Goal: Book appointment/travel/reservation

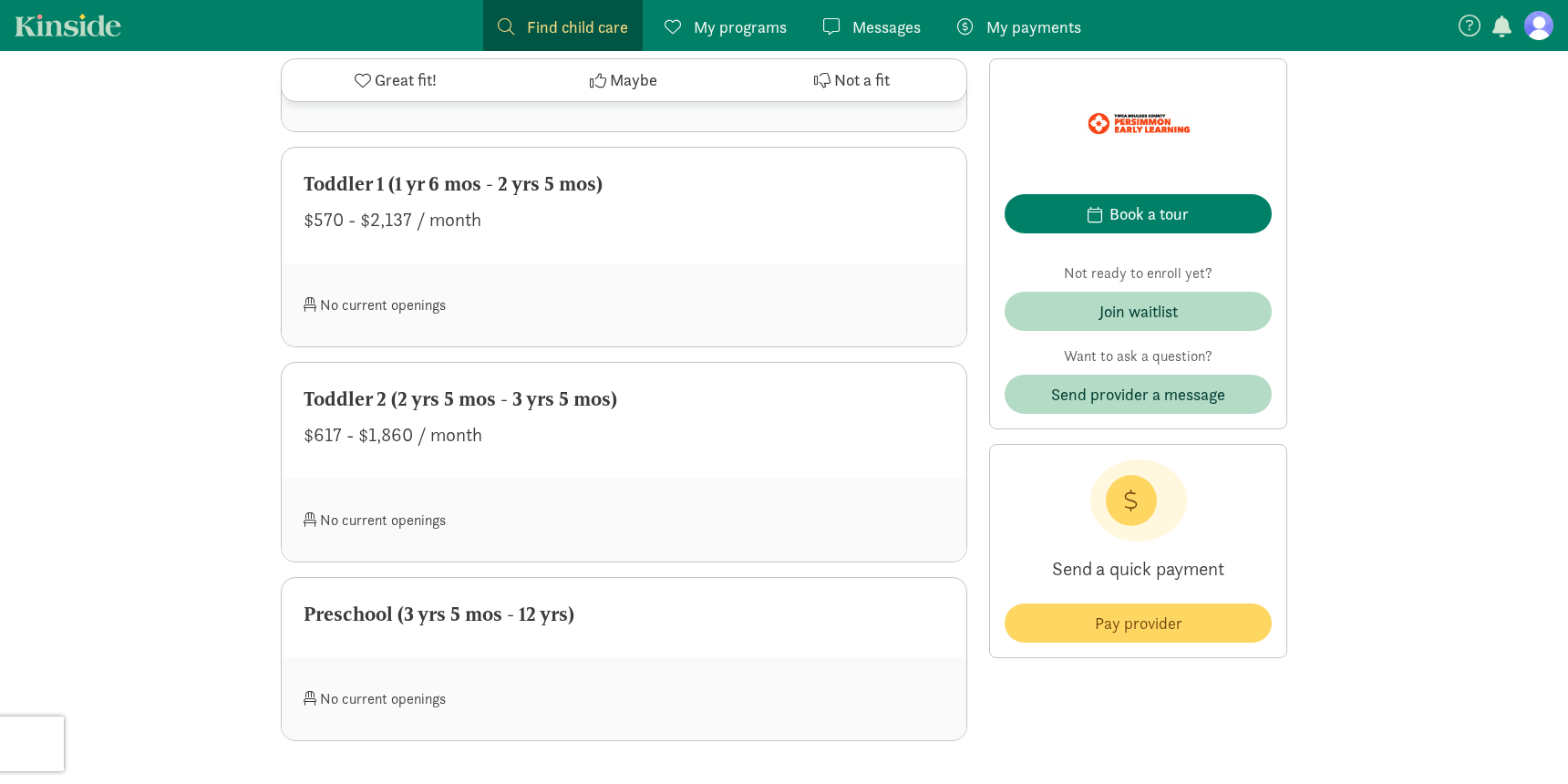
scroll to position [1349, 0]
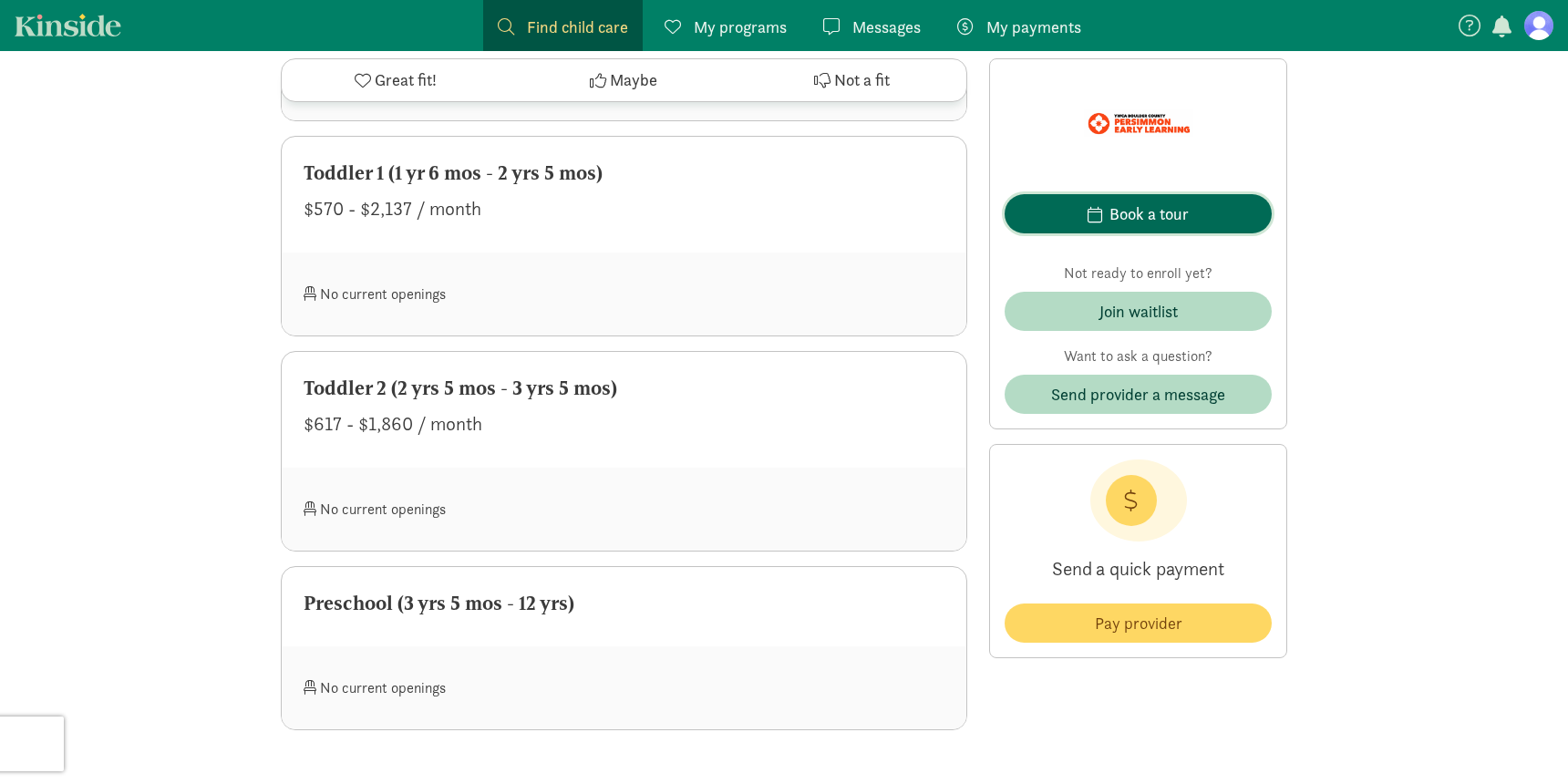
click at [1125, 218] on div "Book a tour" at bounding box center [1148, 214] width 80 height 25
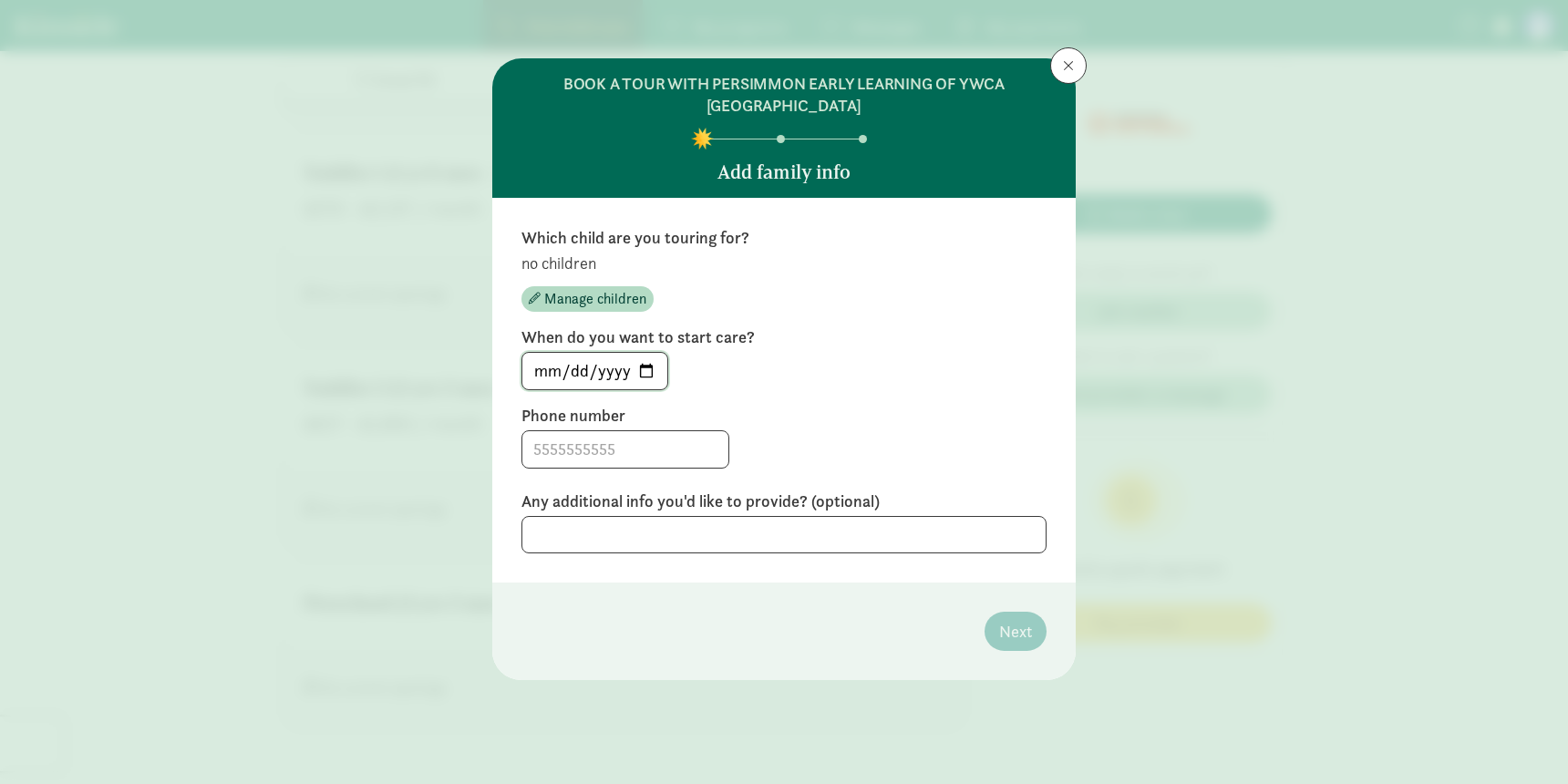
click at [649, 368] on input "[DATE]" at bounding box center [594, 371] width 145 height 36
type input "[DATE]"
click at [611, 450] on input at bounding box center [625, 450] width 206 height 36
type input "[PHONE_NUMBER]"
click at [625, 530] on textarea at bounding box center [784, 535] width 525 height 37
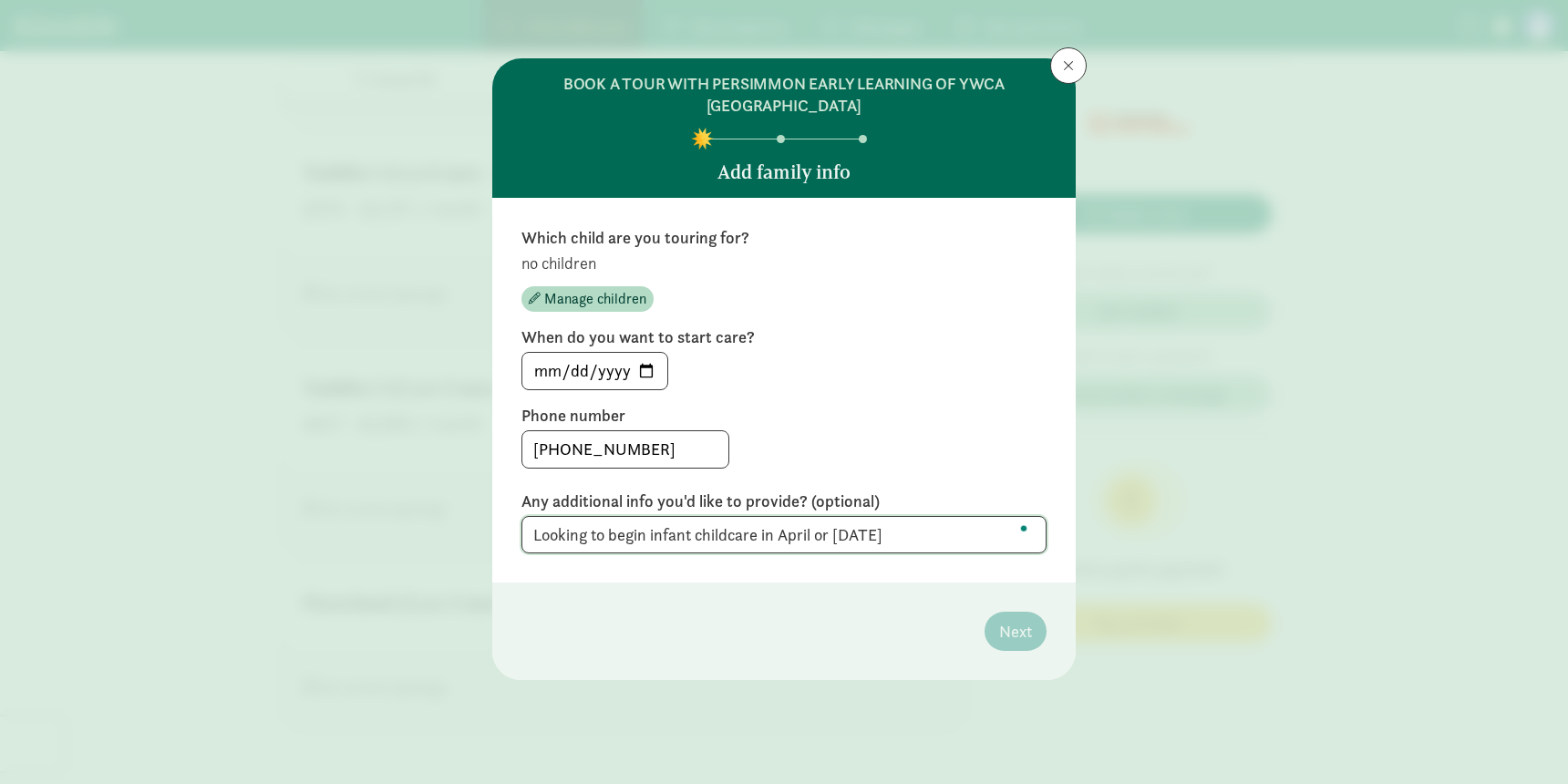
type textarea "Looking to begin infant childcare in April or [DATE]"
click at [929, 600] on footer "Next" at bounding box center [784, 632] width 583 height 98
click at [579, 272] on p "no children" at bounding box center [784, 264] width 525 height 22
click at [579, 292] on span "Manage children" at bounding box center [595, 299] width 102 height 22
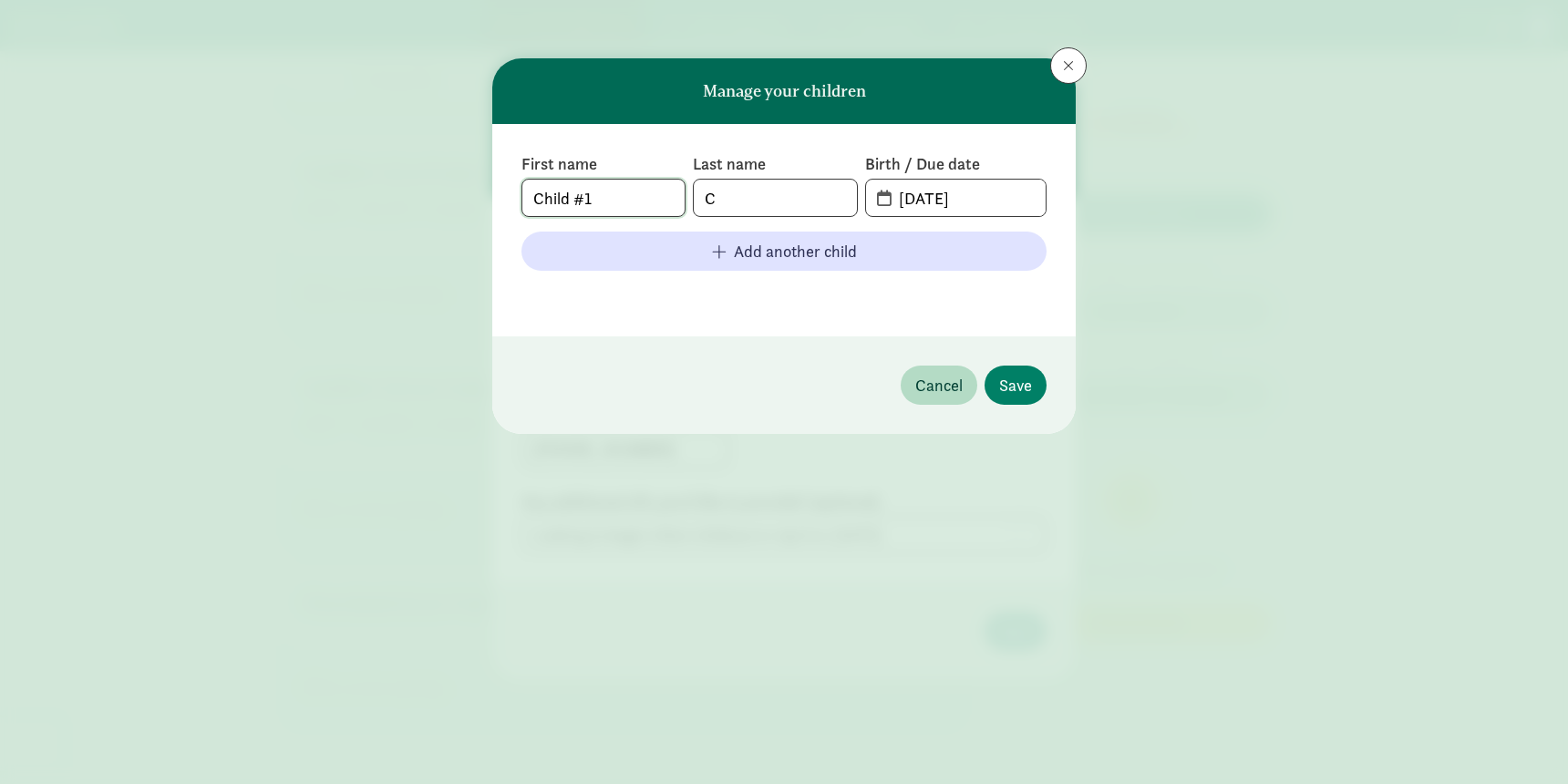
click at [614, 201] on input "Child #1" at bounding box center [602, 197] width 162 height 36
type input "TBD"
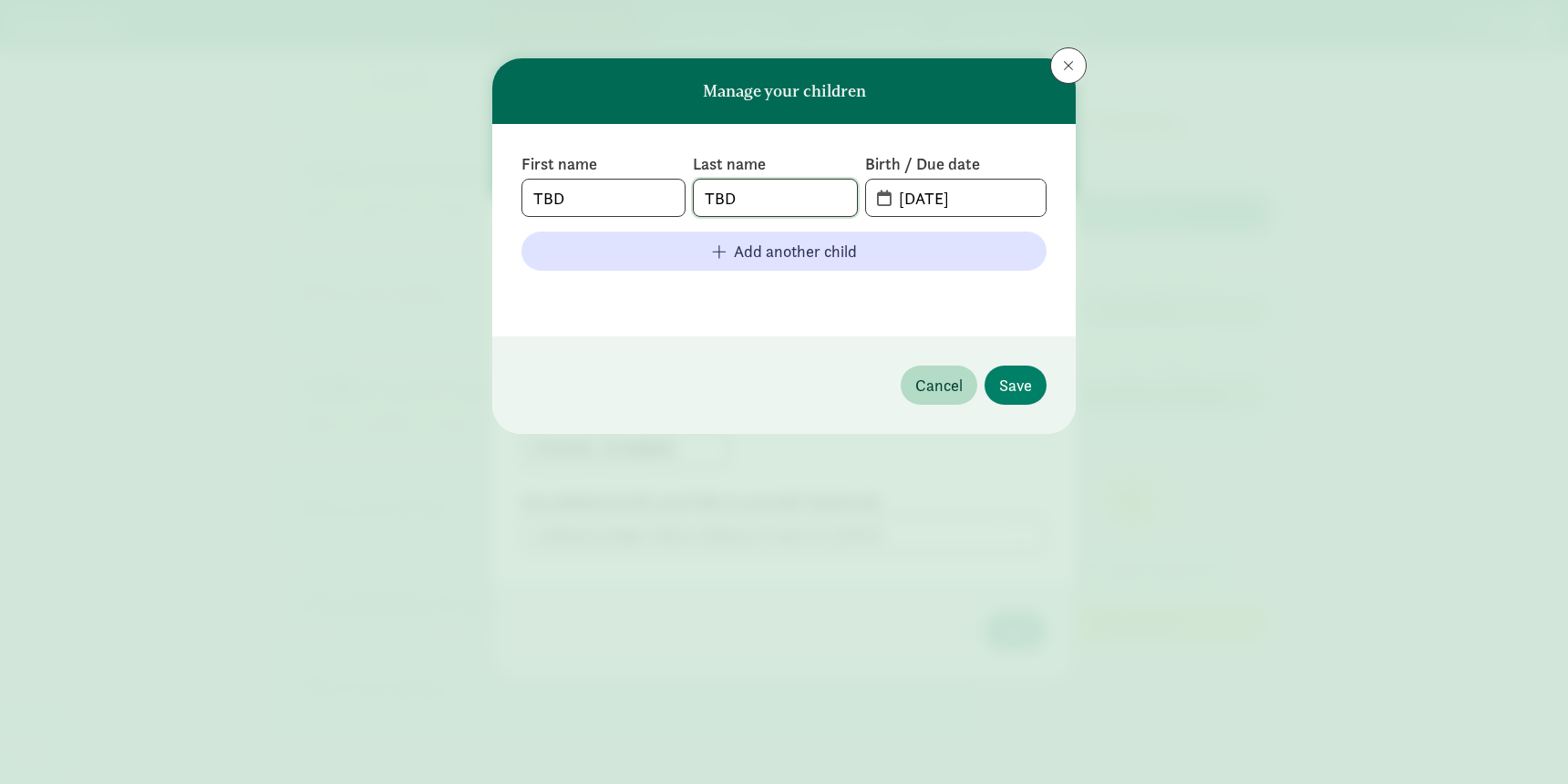
type input "TBD"
click at [940, 205] on input "[DATE]" at bounding box center [966, 197] width 158 height 36
click at [913, 203] on input "[DATE]" at bounding box center [966, 197] width 158 height 36
click at [901, 199] on input "01-21-4202" at bounding box center [966, 197] width 158 height 36
type input "[DATE]"
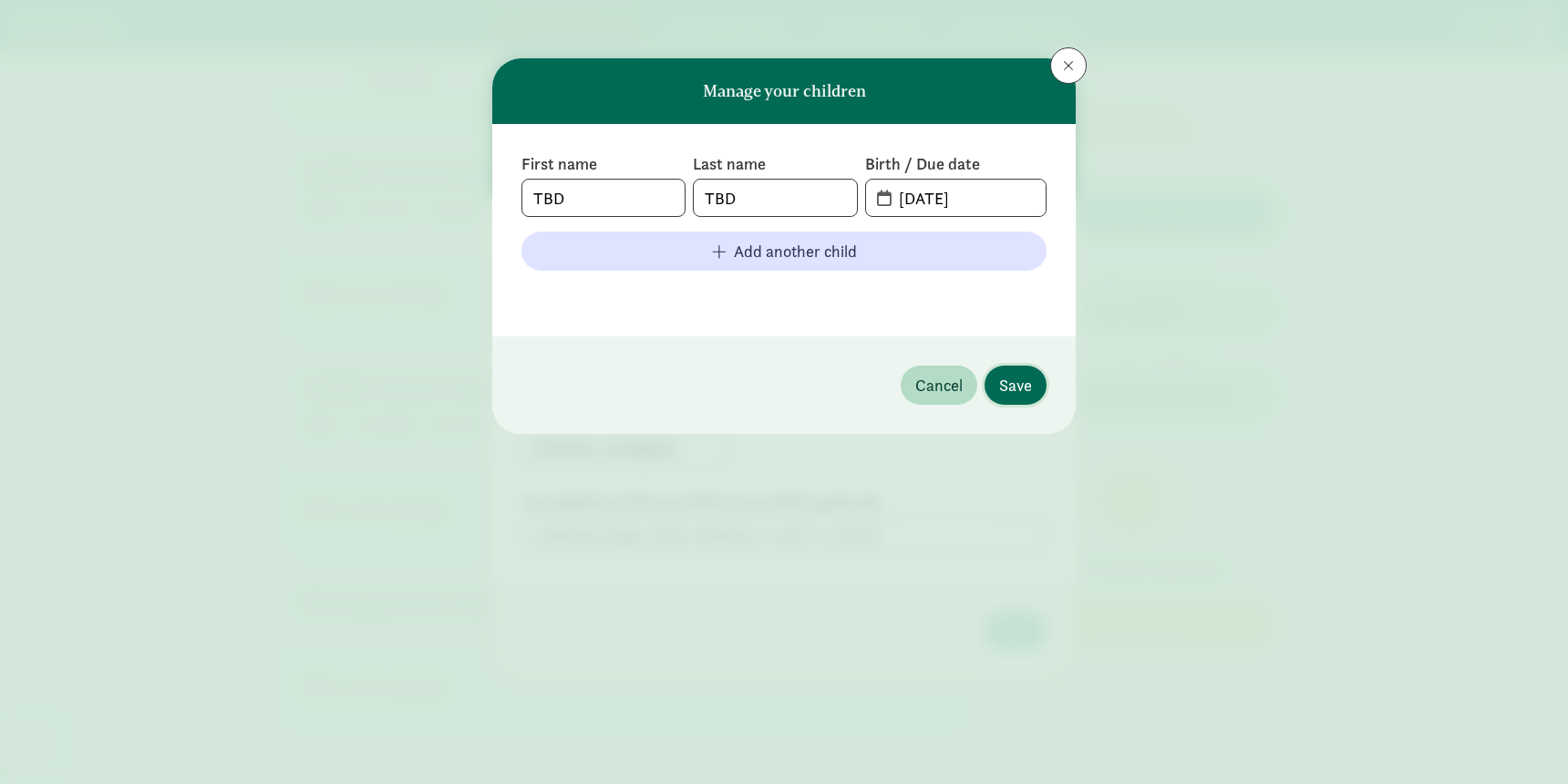
click at [1020, 368] on button "Save" at bounding box center [1015, 385] width 62 height 39
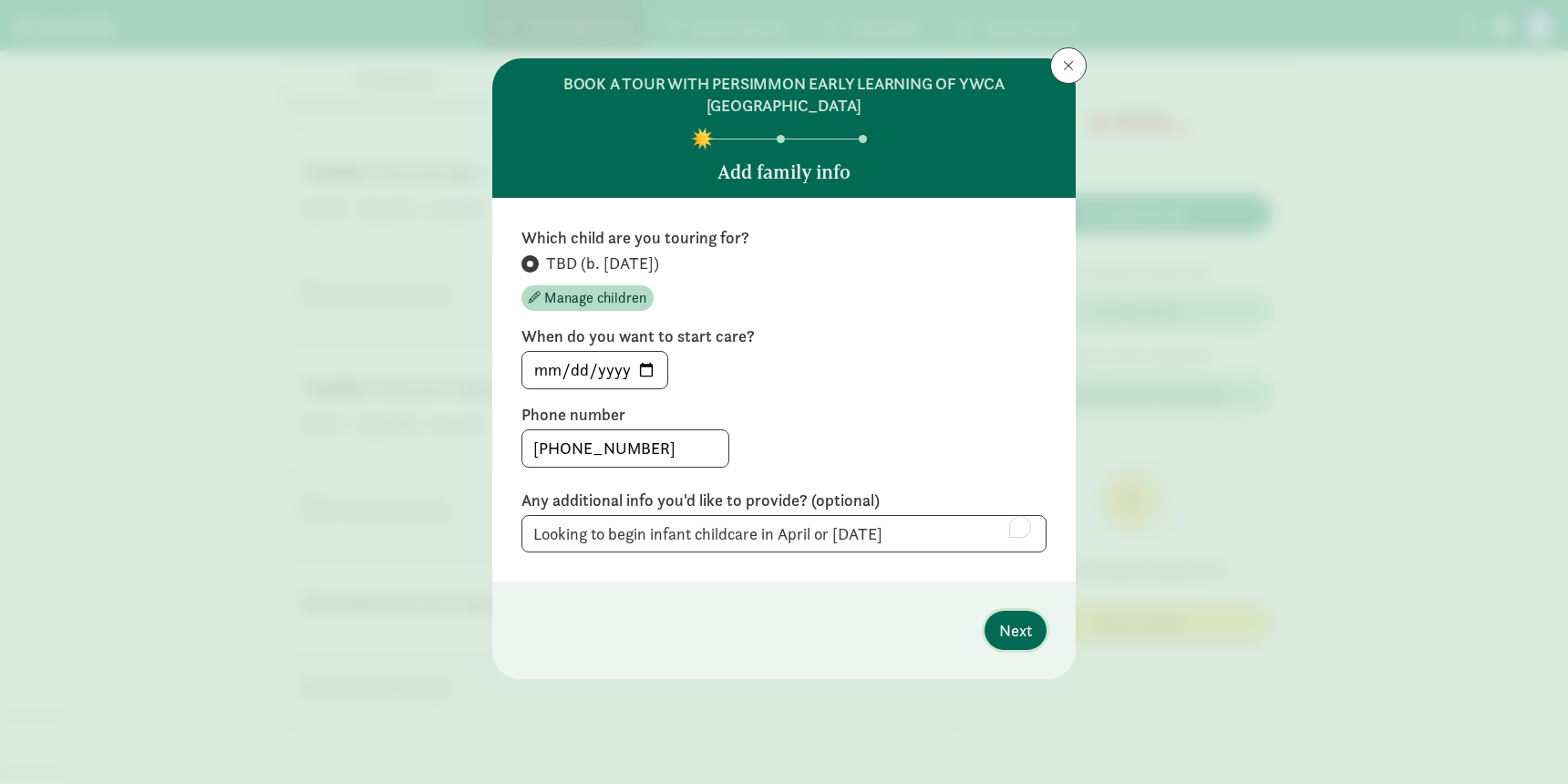
click at [1026, 635] on span "Next" at bounding box center [1015, 631] width 33 height 25
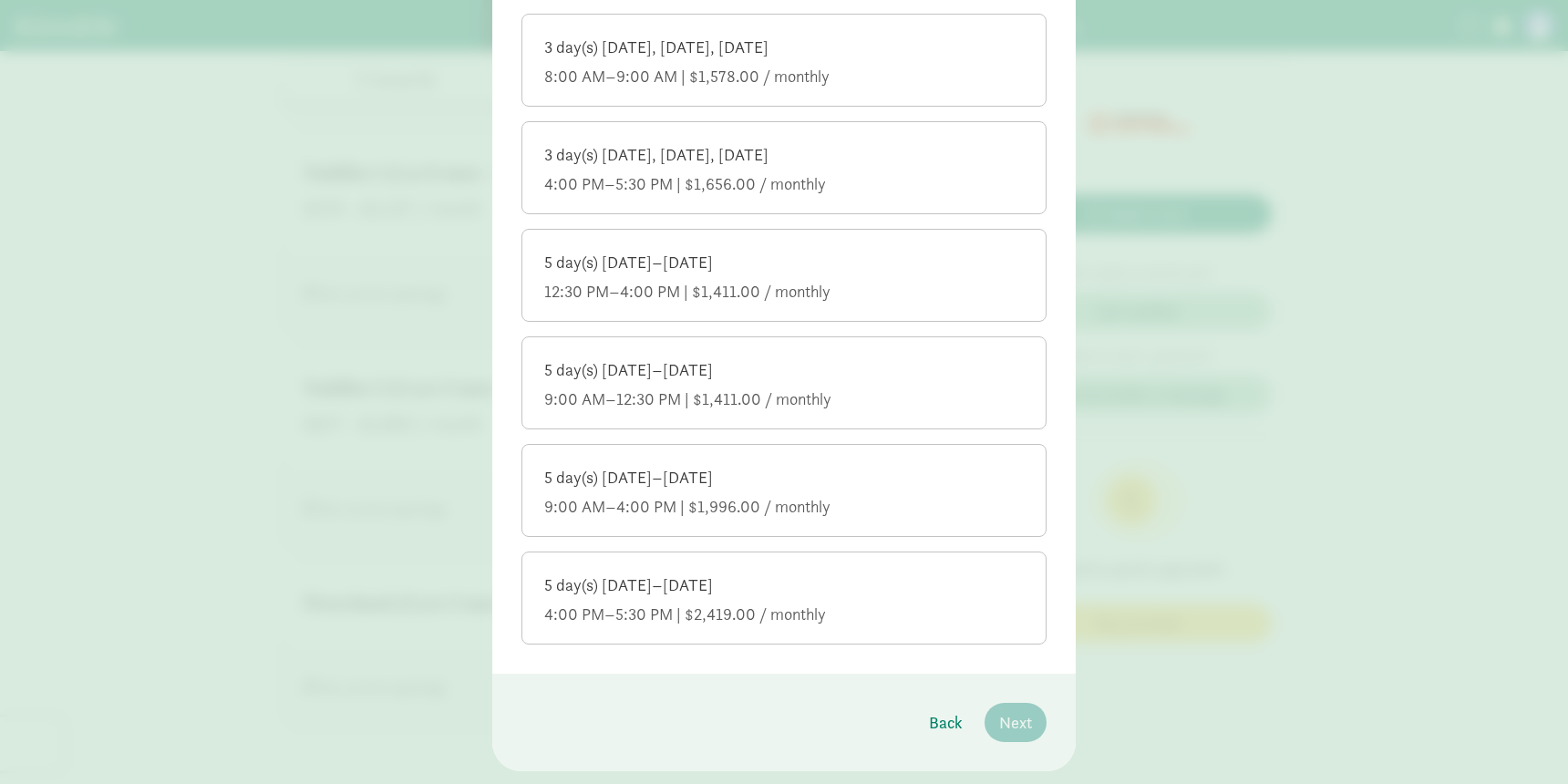
scroll to position [1052, 0]
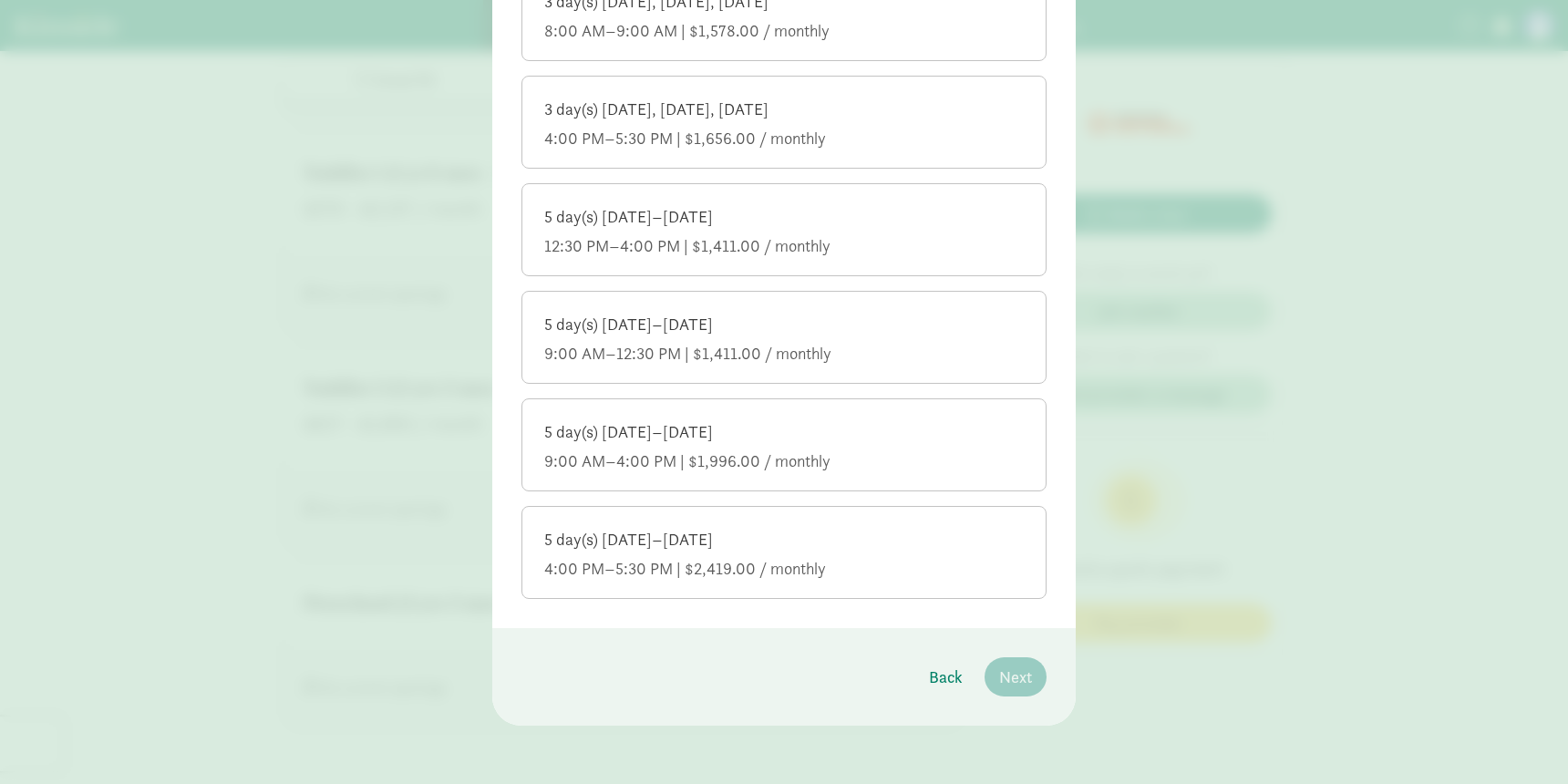
click at [807, 463] on div "9:00 AM–4:00 PM | $1,996.00 / monthly" at bounding box center [784, 461] width 480 height 22
click at [0, 0] on input "5 day(s) [DATE]–[DATE] 9:00 AM–4:00 PM | $1,996.00 / monthly" at bounding box center [0, 0] width 0 height 0
click at [1000, 670] on span "Next" at bounding box center [1015, 678] width 33 height 25
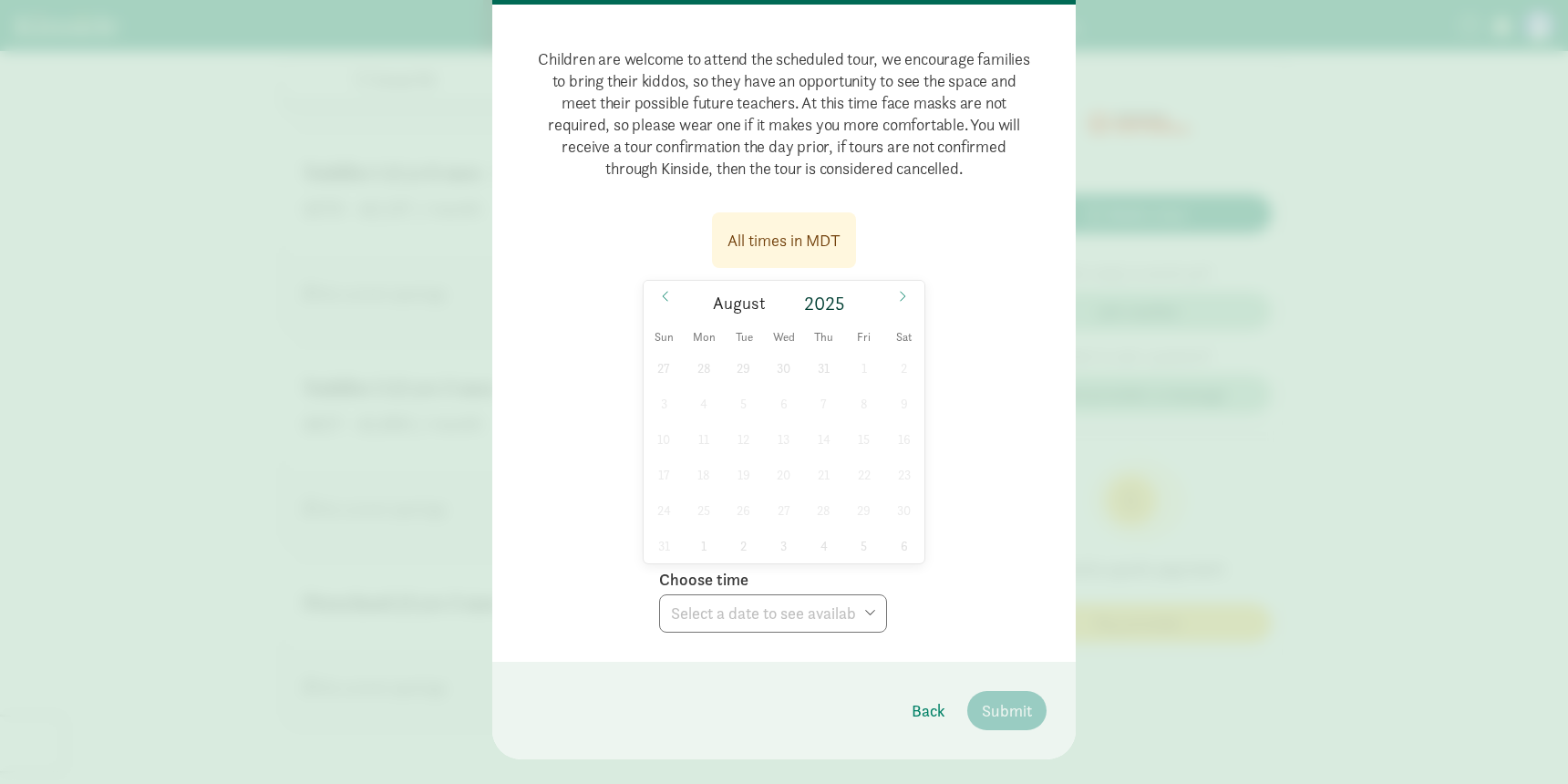
scroll to position [216, 0]
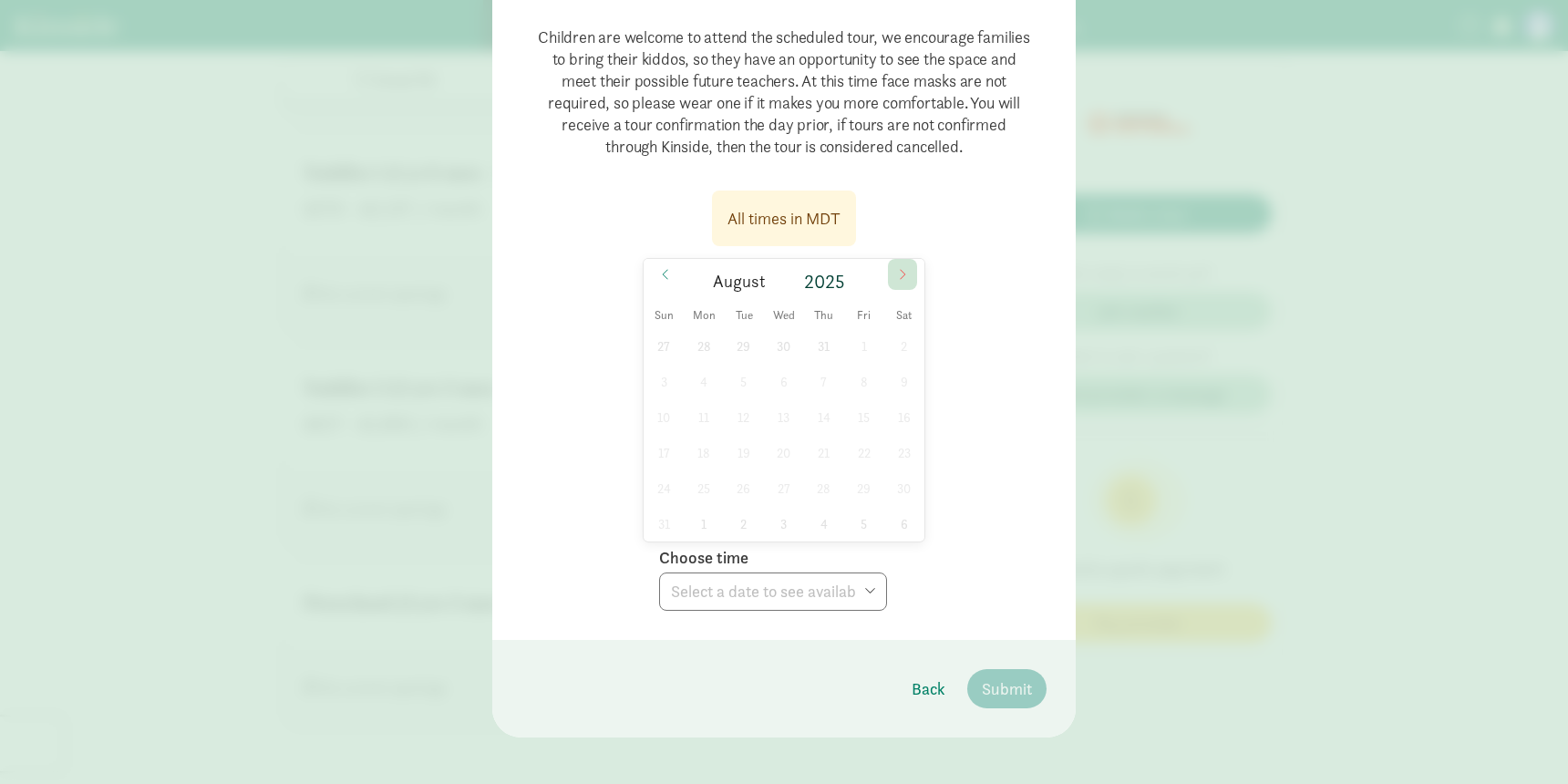
click at [901, 273] on icon at bounding box center [901, 274] width 11 height 12
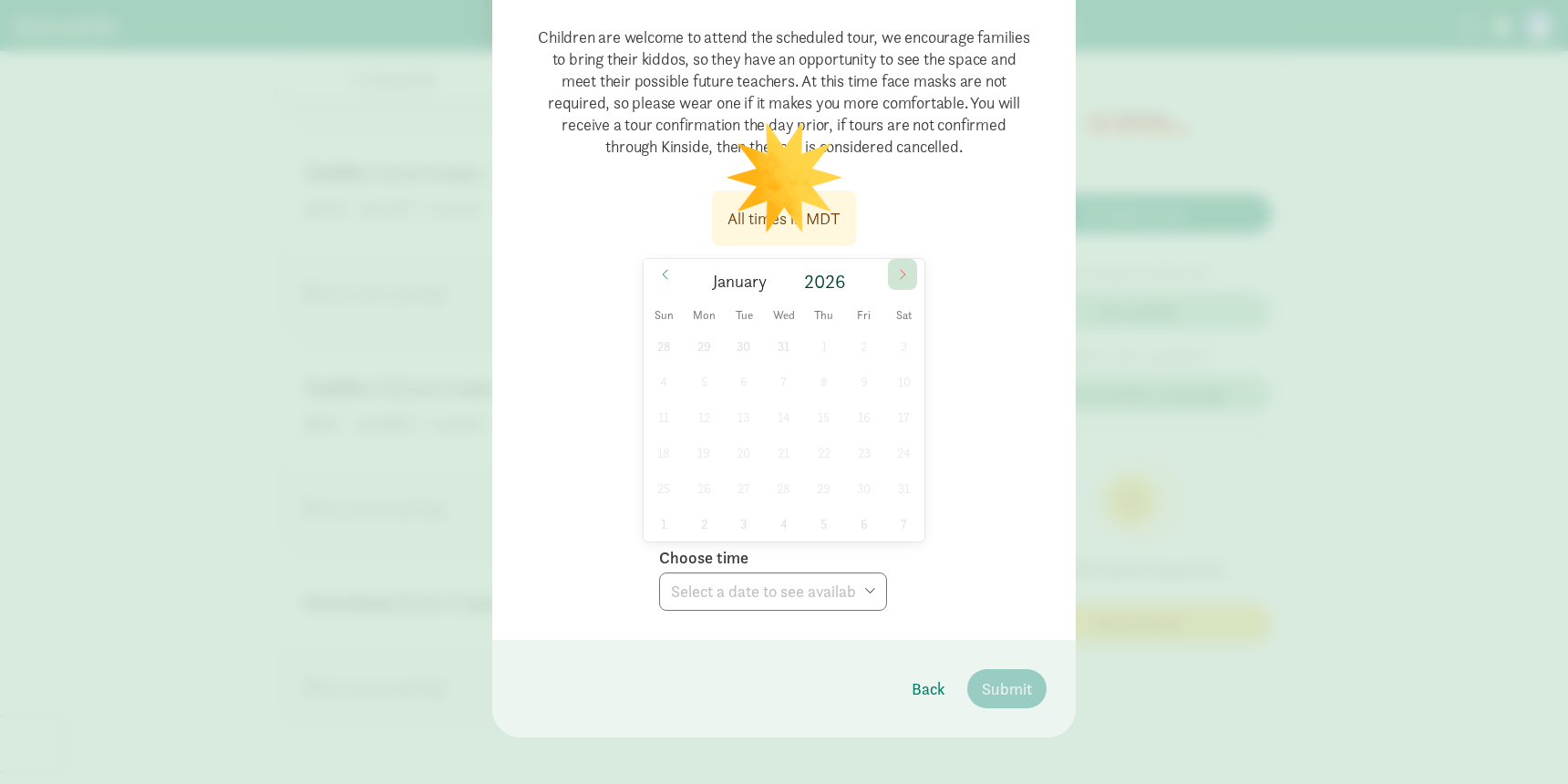
click at [901, 273] on icon at bounding box center [901, 274] width 11 height 12
click at [664, 283] on span at bounding box center [665, 274] width 29 height 31
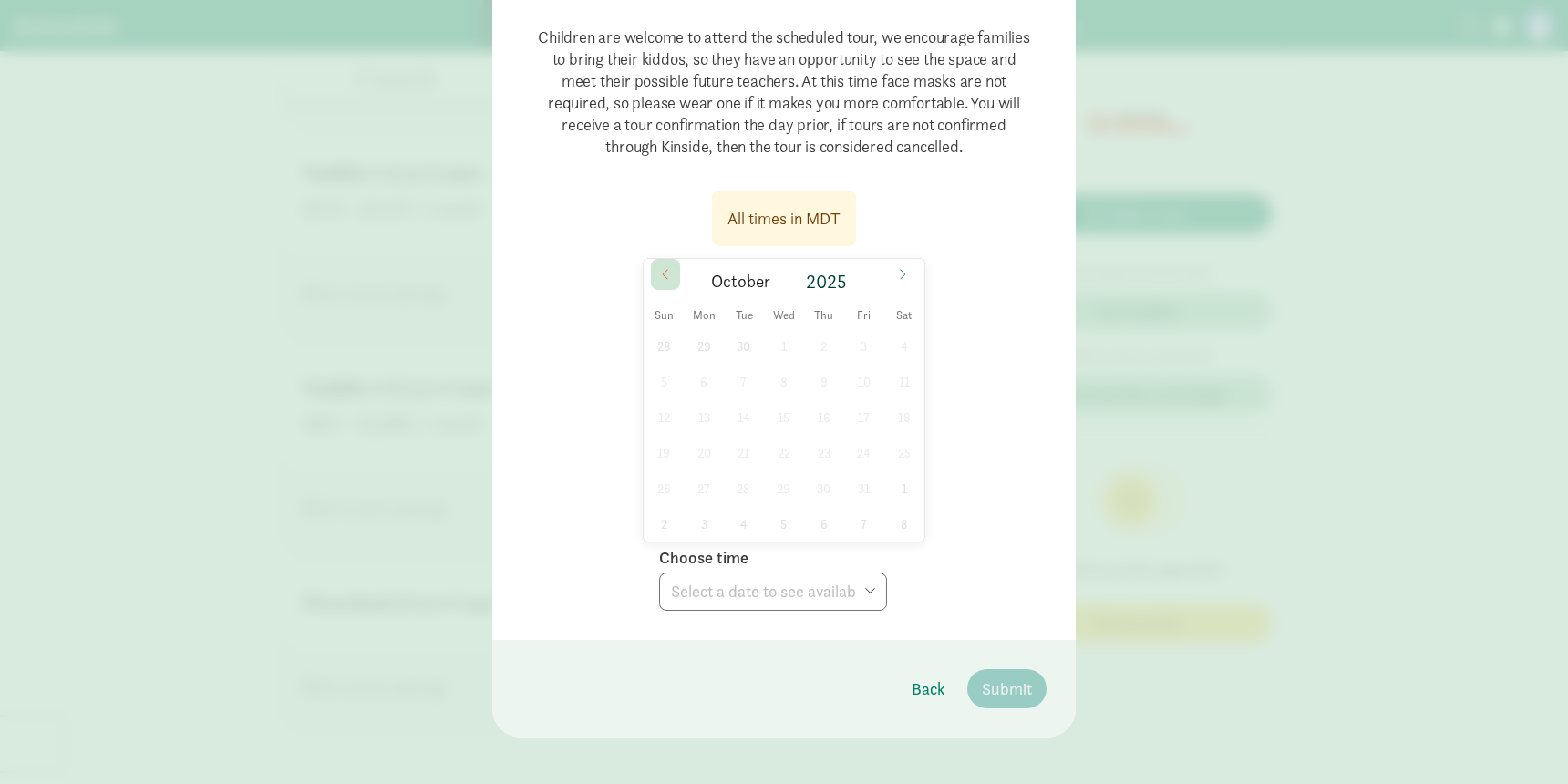
click at [664, 283] on span at bounding box center [665, 274] width 29 height 31
click at [786, 449] on div "27 28 29 30 31 1 2 3 4 5 6 7 8 9 10 11 12 13 14 15 16 17 18 19 20 21 22 23 24 2…" at bounding box center [784, 435] width 281 height 214
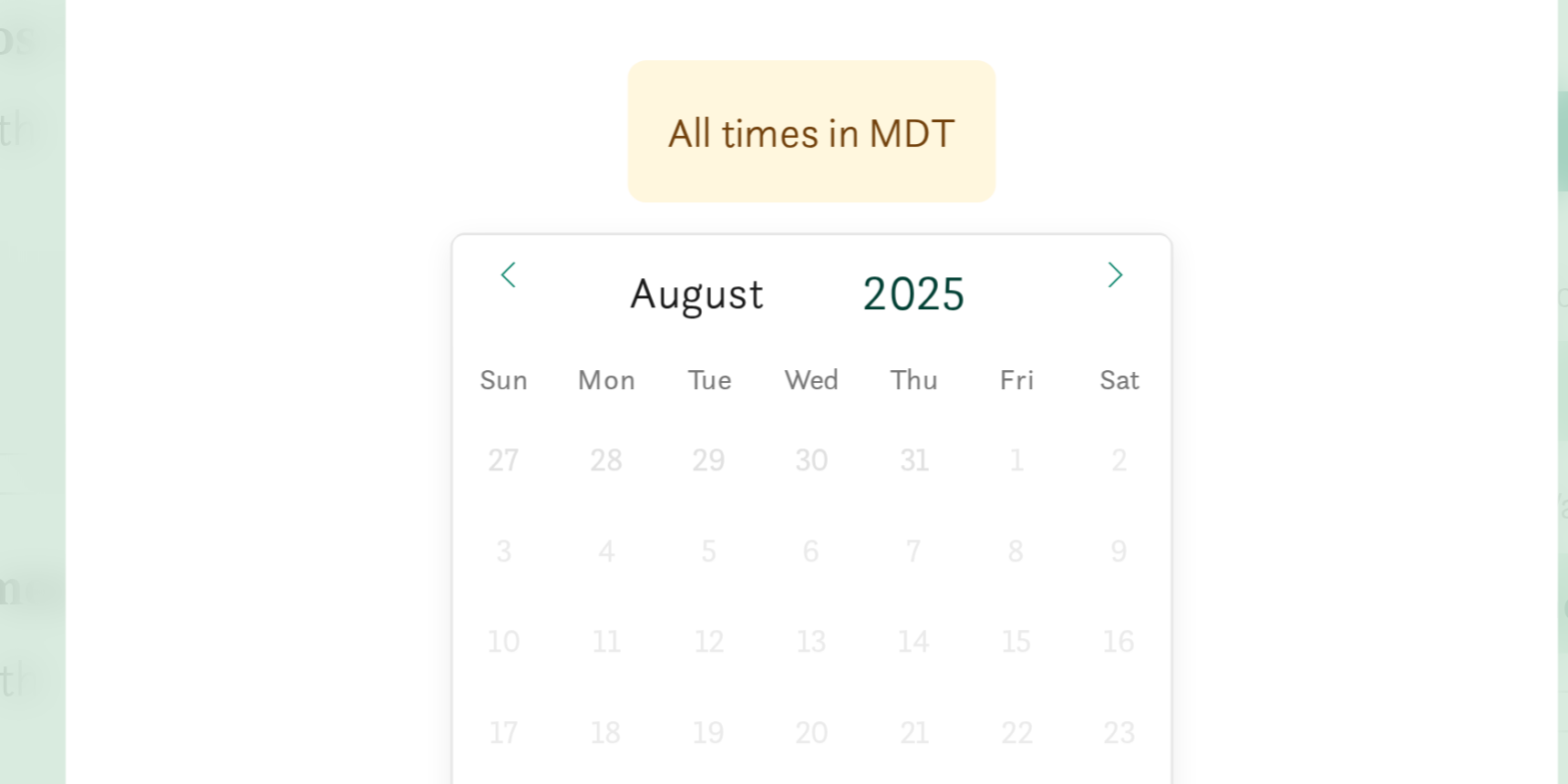
scroll to position [227, 0]
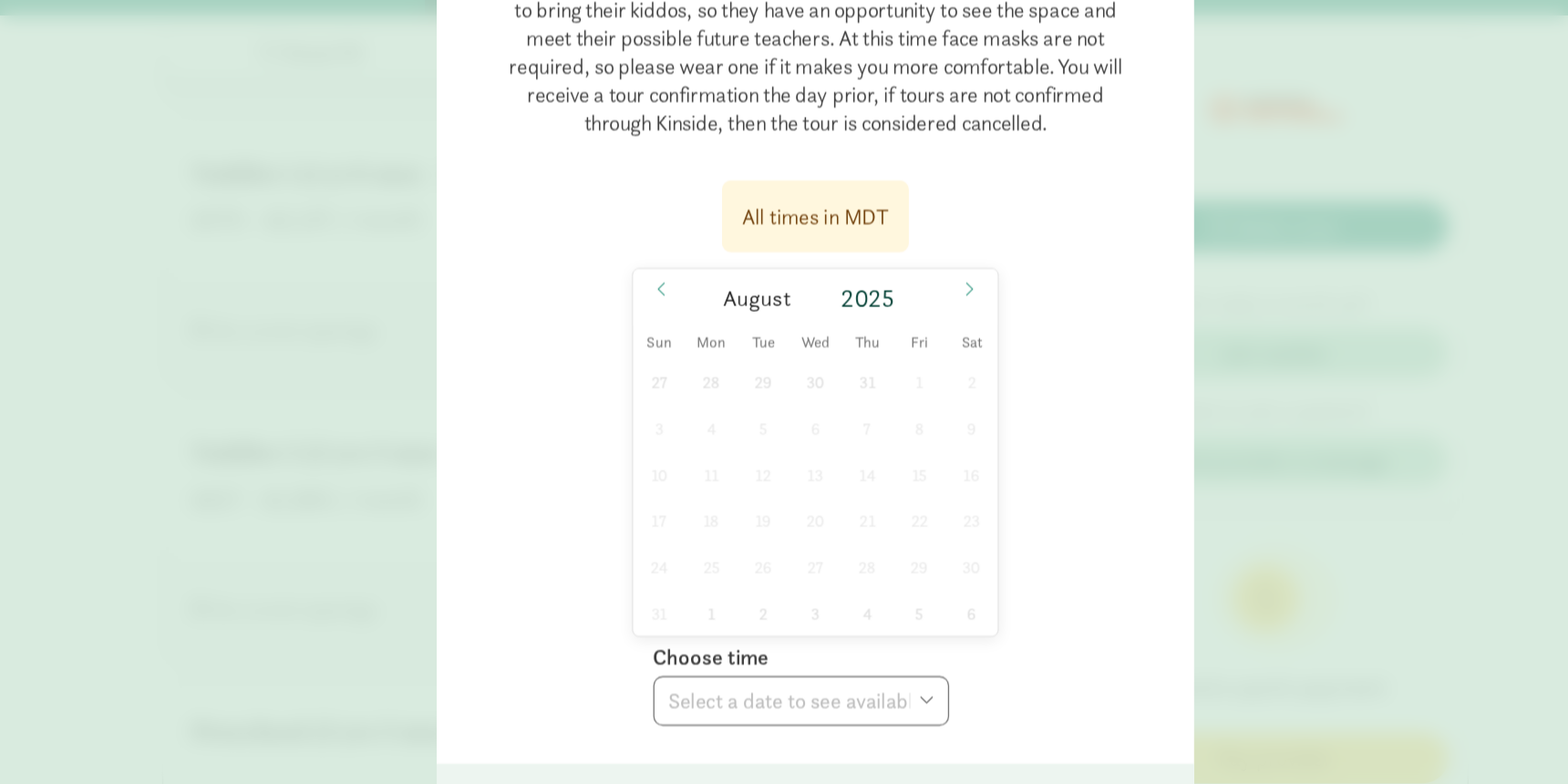
click at [793, 386] on div "27 28 29 30 31 1 2 3 4 5 6 7 8 9 10 11 12 13 14 15 16 17 18 19 20 21 22 23 24 2…" at bounding box center [784, 423] width 281 height 214
click at [903, 259] on icon at bounding box center [901, 262] width 11 height 12
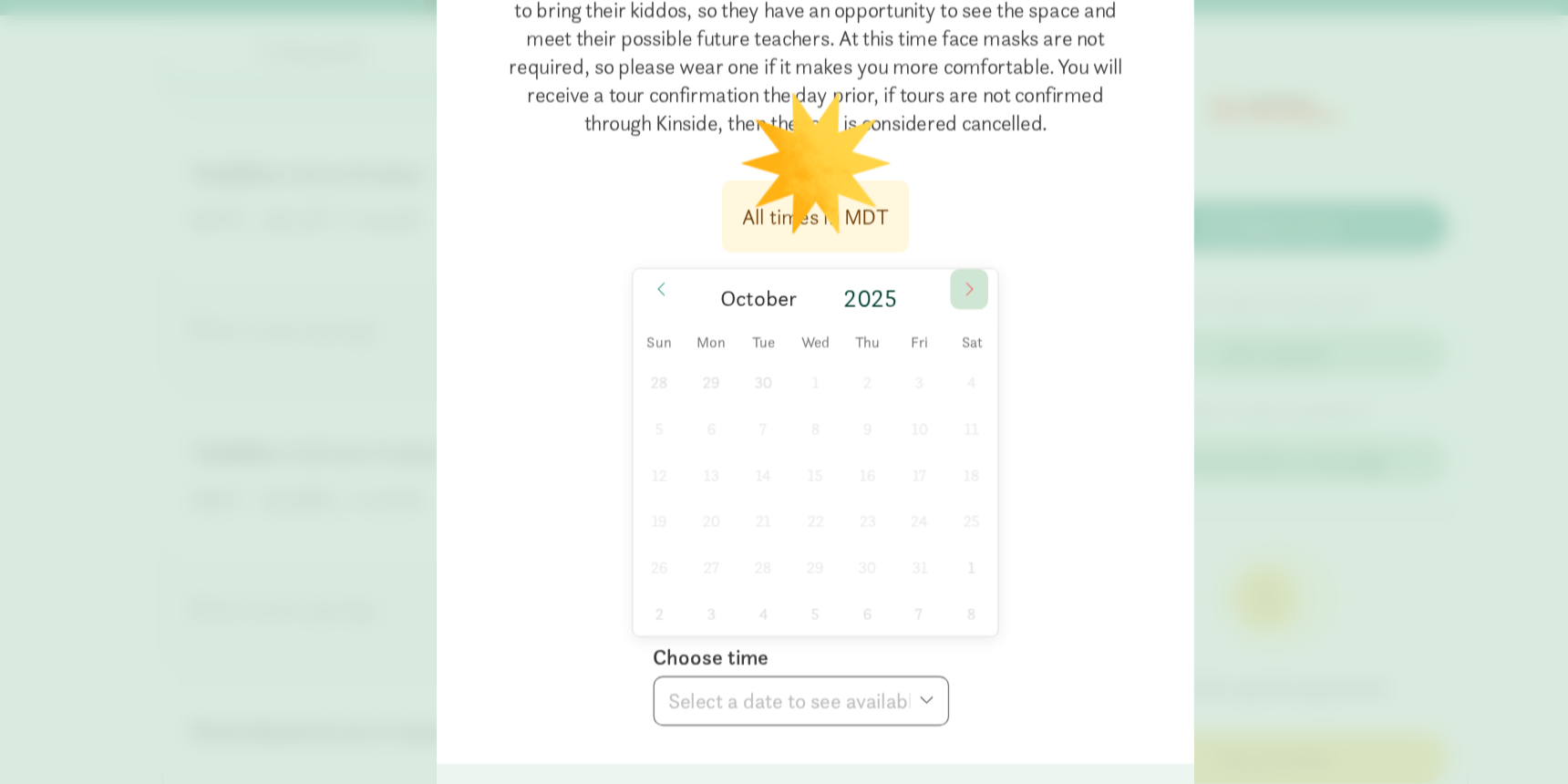
click at [903, 259] on icon at bounding box center [901, 262] width 11 height 12
click at [666, 263] on icon at bounding box center [665, 262] width 11 height 12
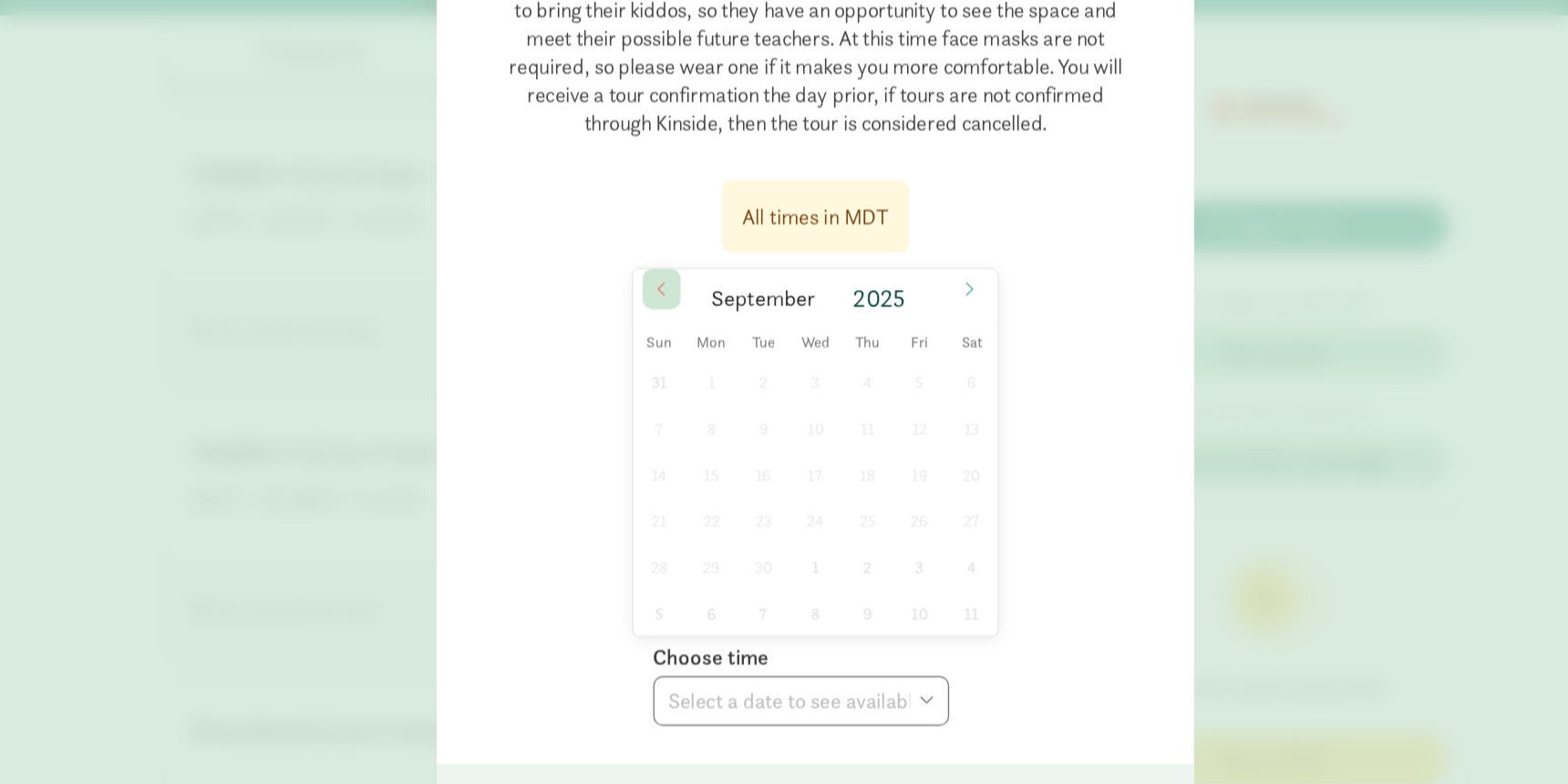
click at [666, 265] on icon at bounding box center [665, 262] width 11 height 12
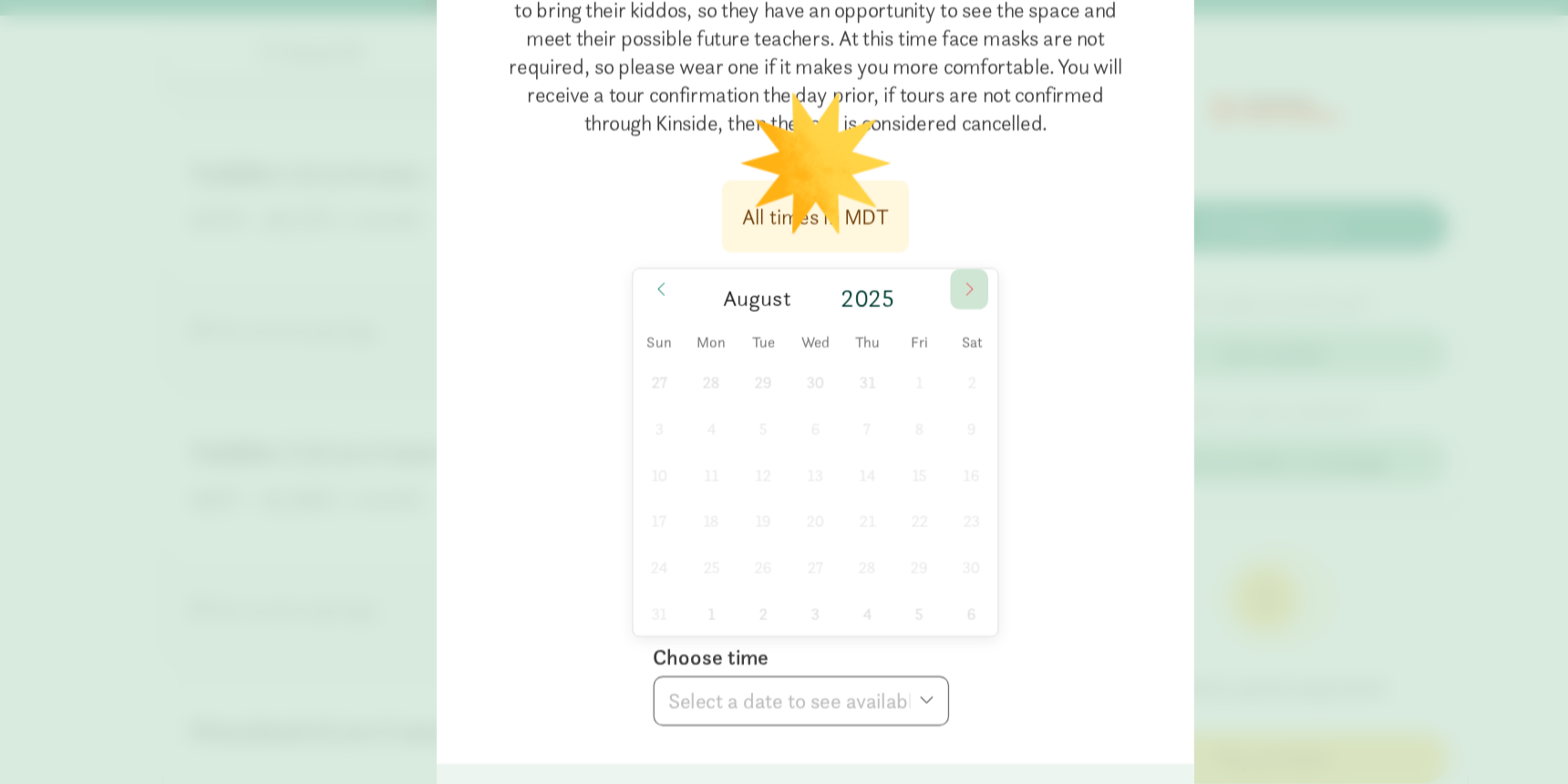
click at [907, 264] on icon at bounding box center [901, 262] width 11 height 12
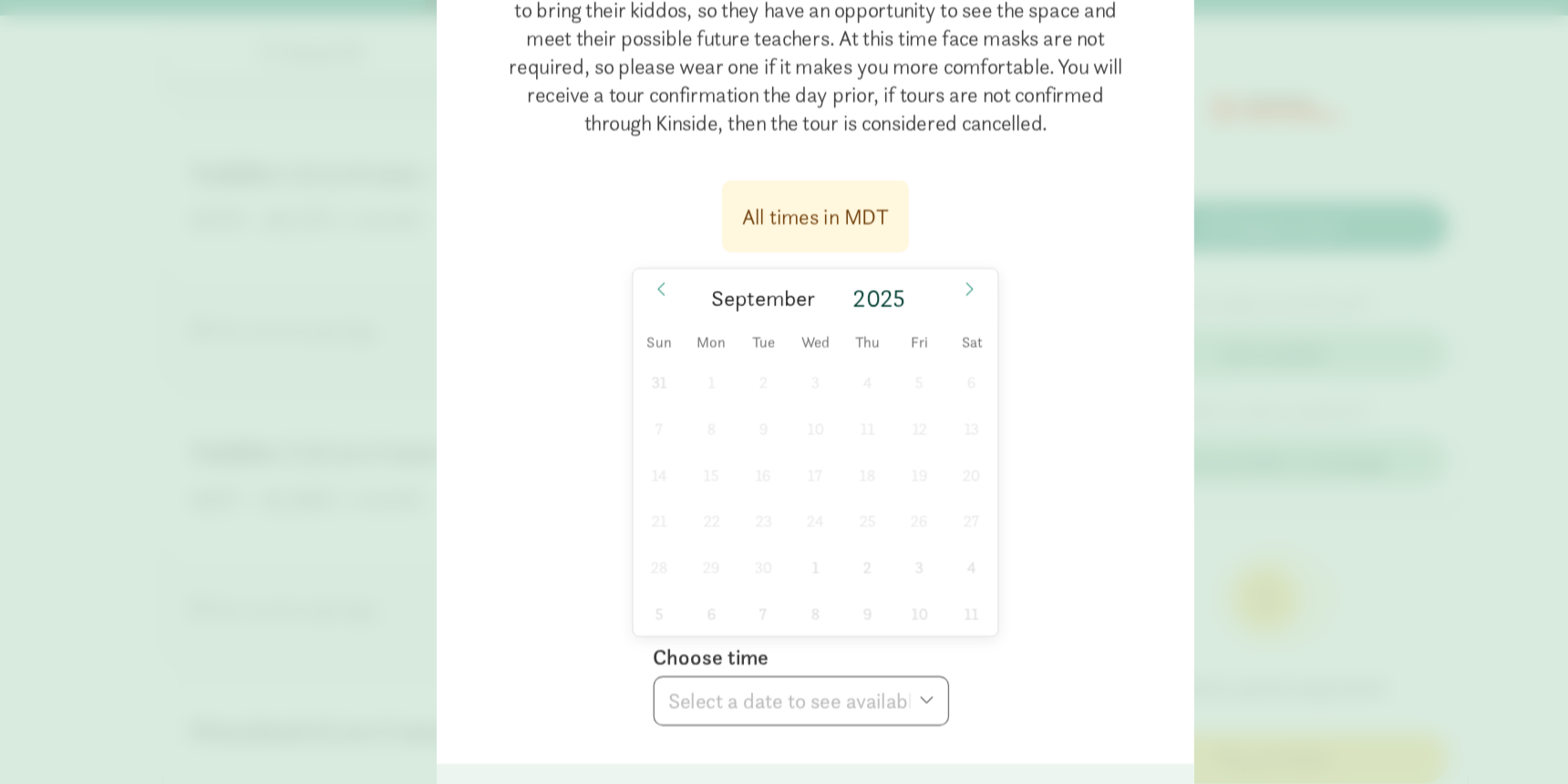
click at [806, 228] on div "All times in MDT" at bounding box center [784, 207] width 144 height 56
click at [667, 265] on icon at bounding box center [665, 262] width 11 height 12
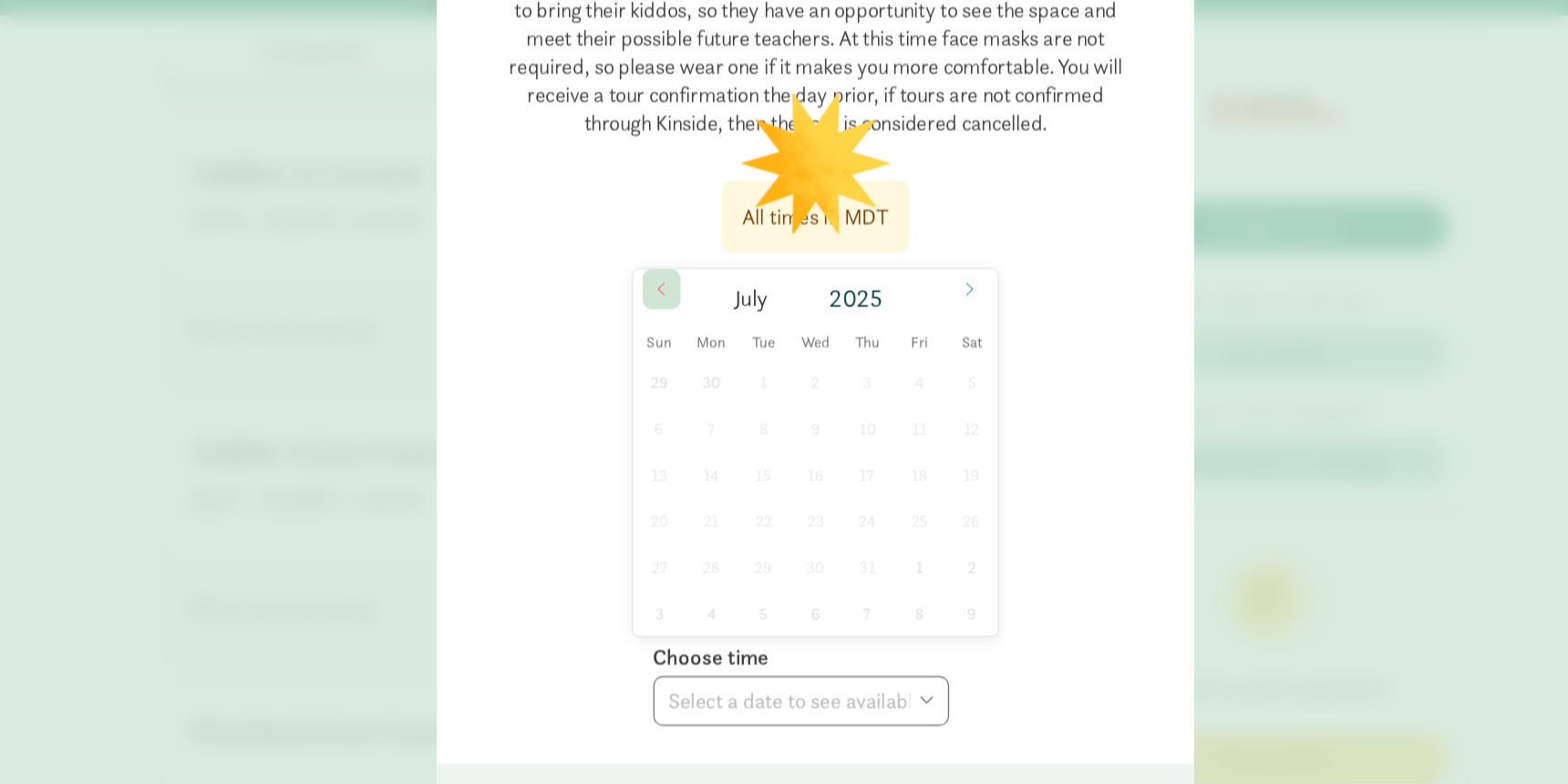
click at [667, 265] on icon at bounding box center [665, 262] width 11 height 12
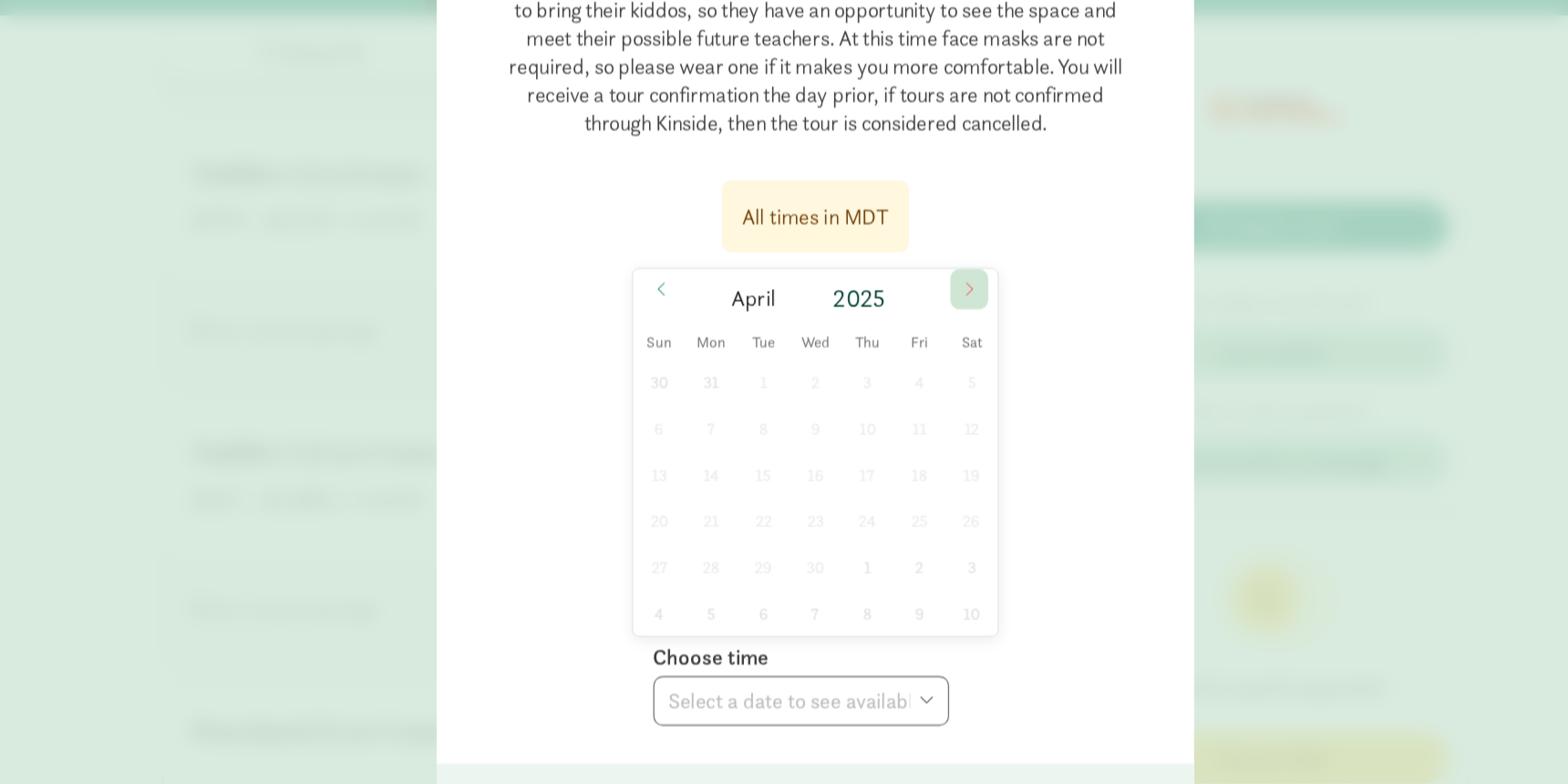
click at [908, 265] on span at bounding box center [902, 263] width 29 height 31
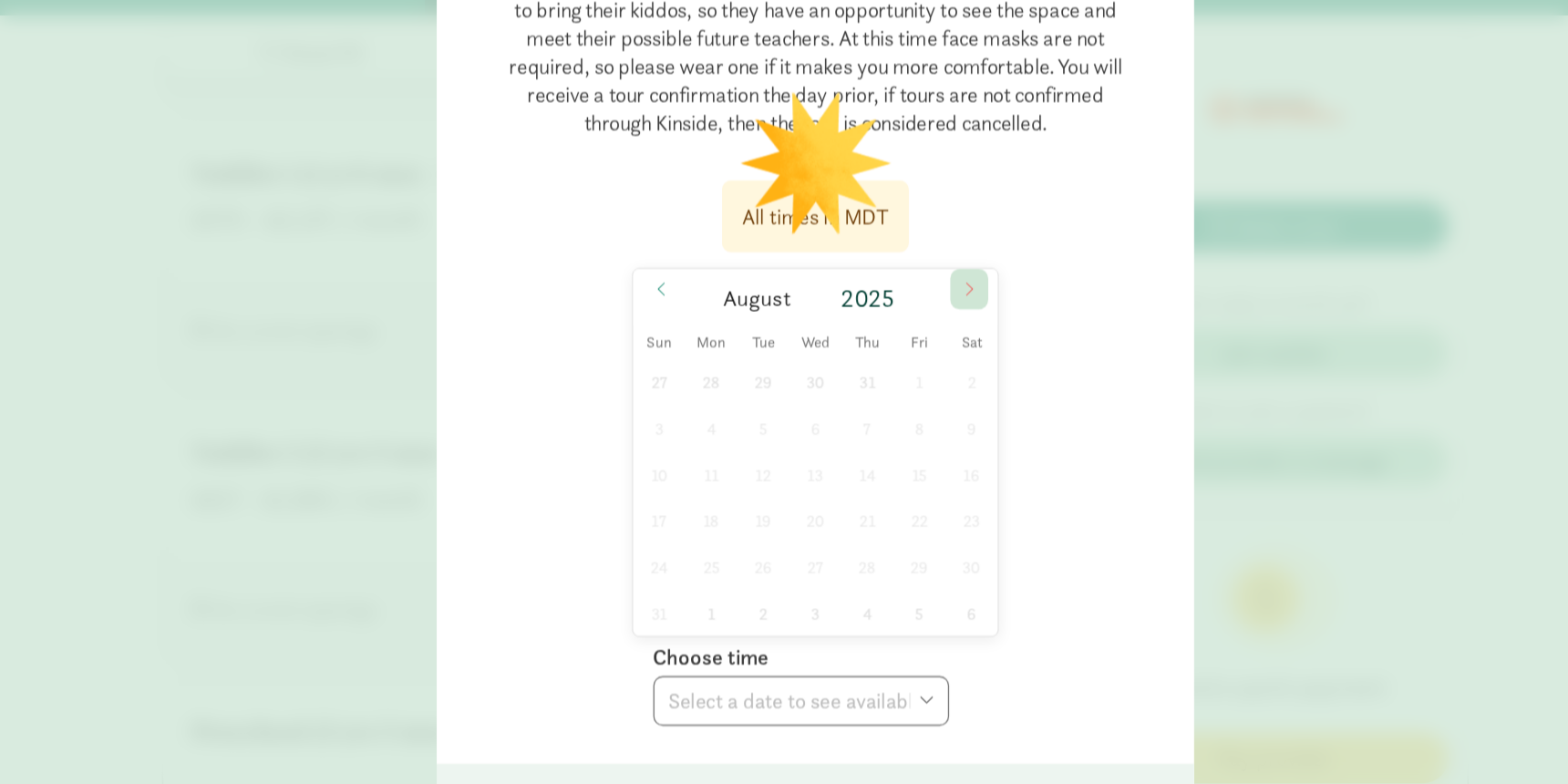
click at [908, 265] on span at bounding box center [902, 263] width 29 height 31
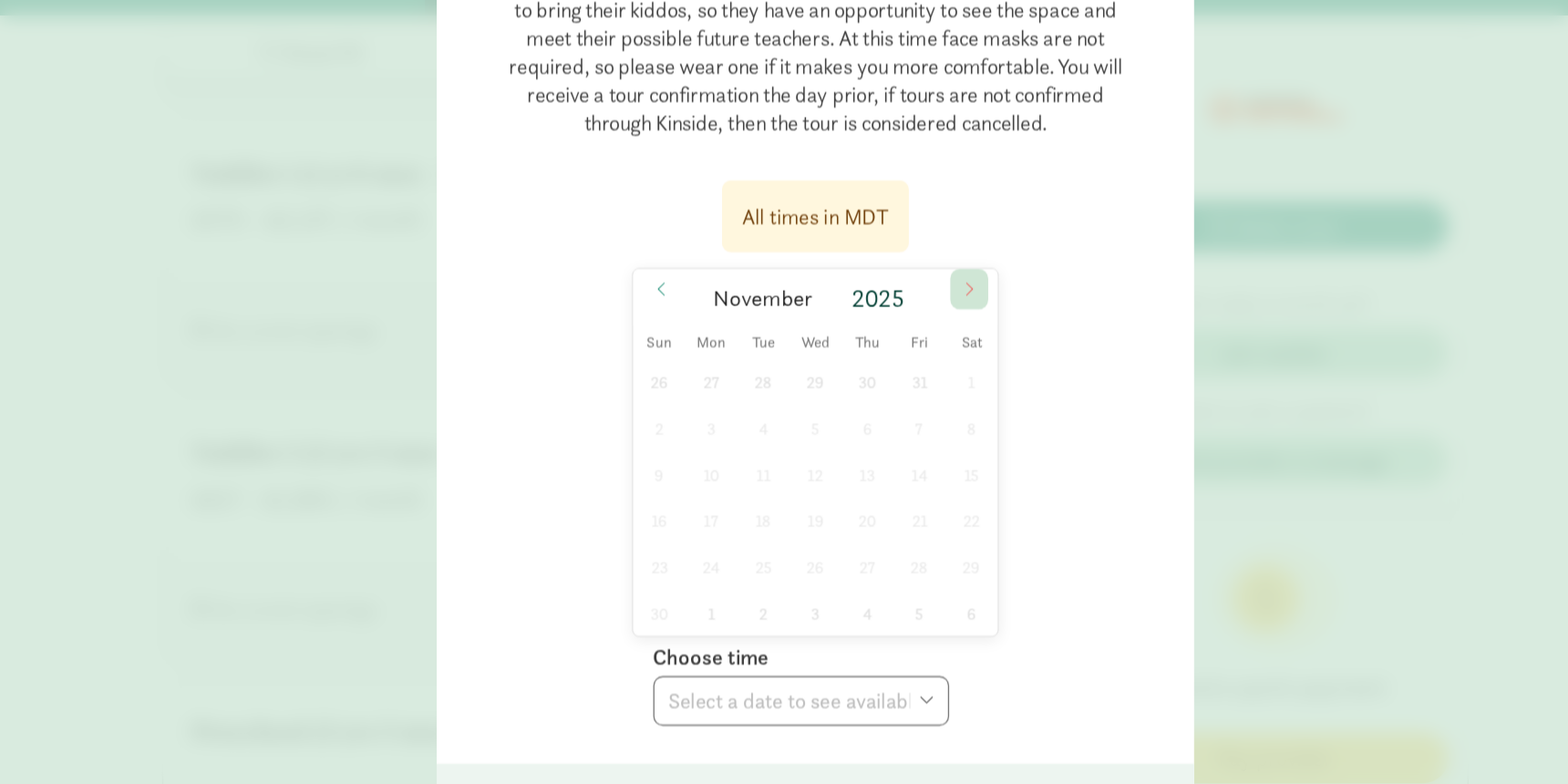
click at [908, 265] on span at bounding box center [902, 263] width 29 height 31
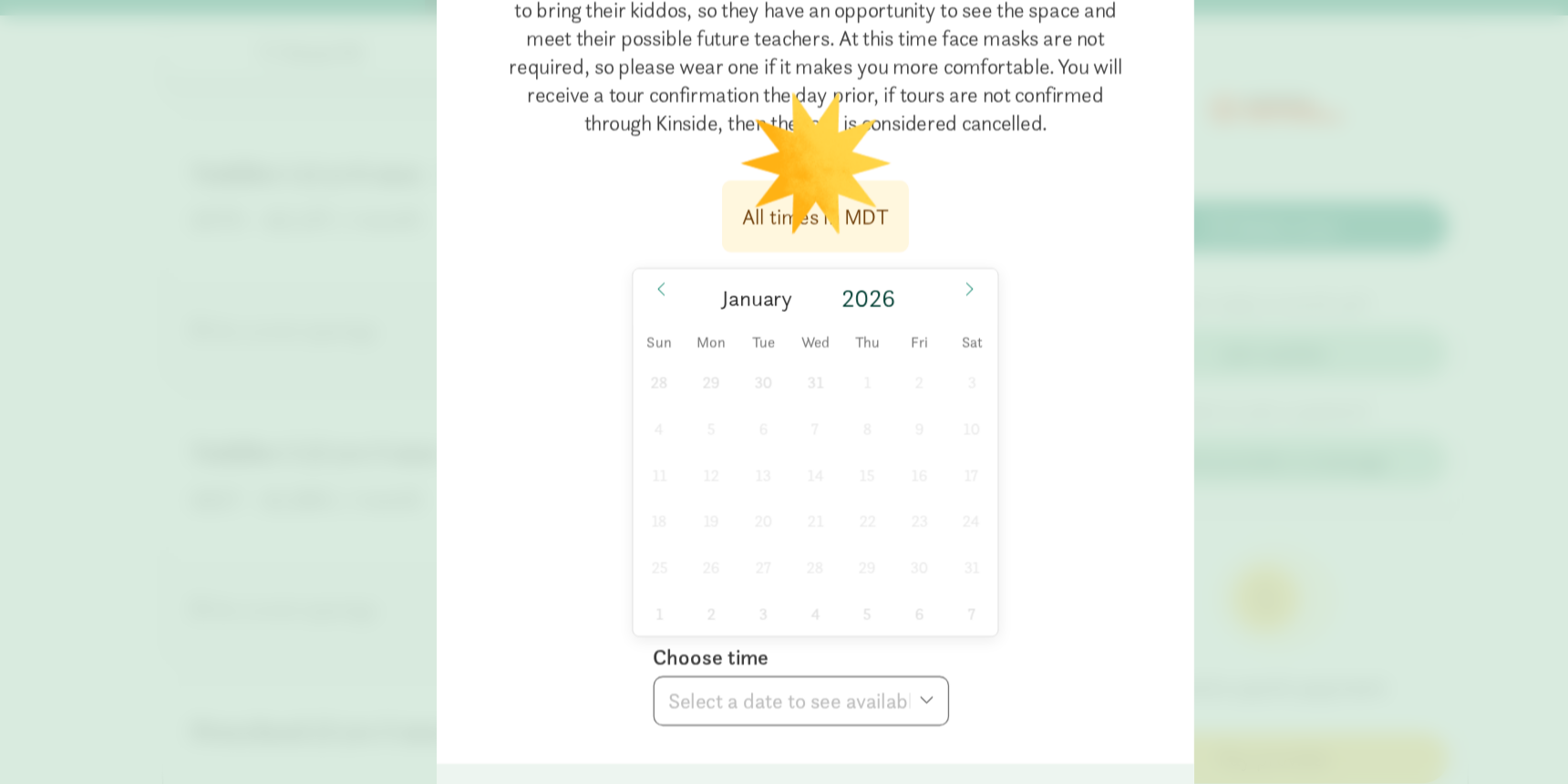
click at [924, 286] on div "All times in MDT [DATE] Sun Mon Tue Wed Thu Fri Sat 28 29 30 31 1 2 3 4 5 6 7 8…" at bounding box center [784, 383] width 525 height 431
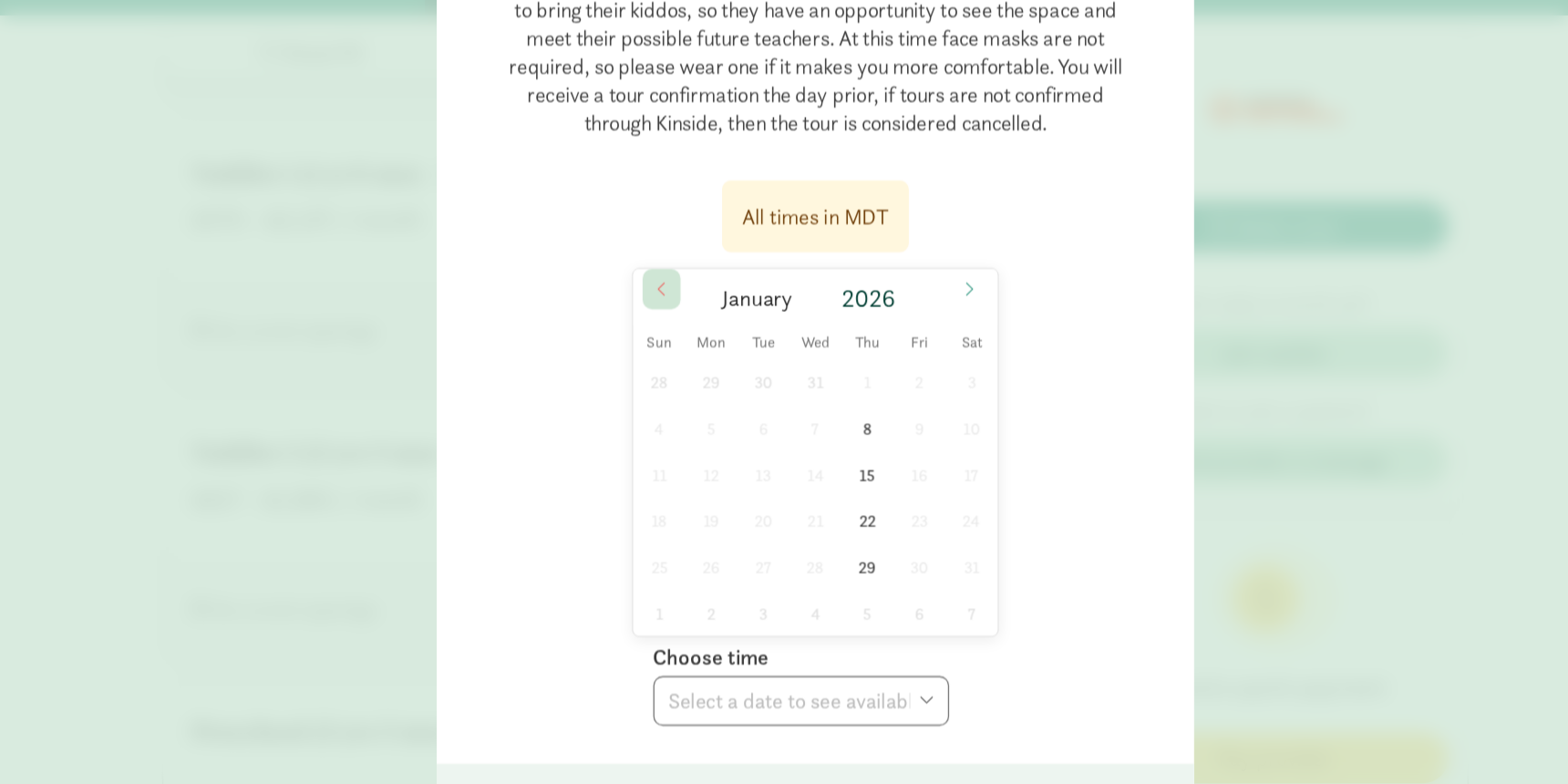
click at [669, 267] on icon at bounding box center [665, 262] width 11 height 12
type input "2025"
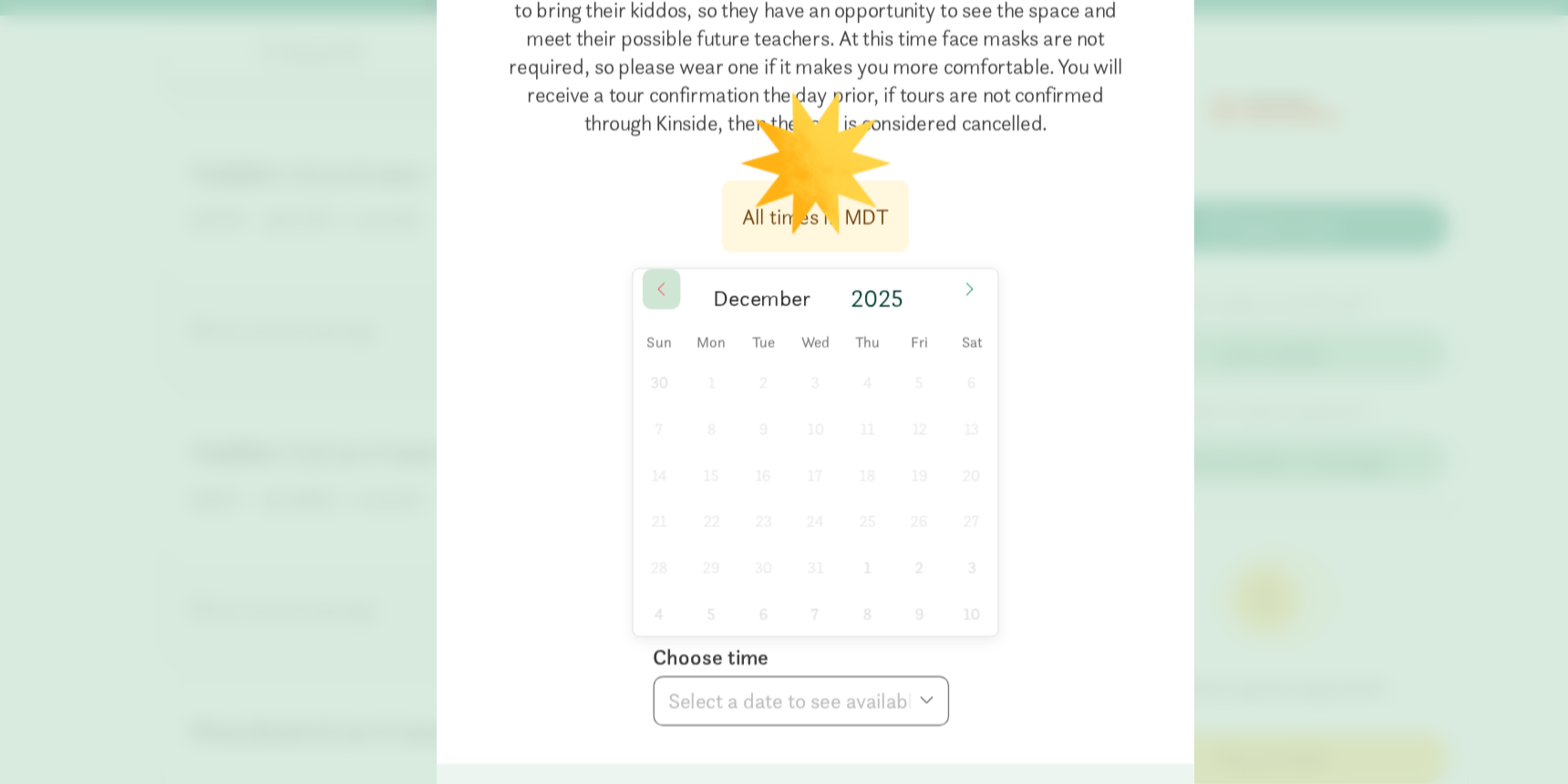
click at [669, 267] on icon at bounding box center [665, 262] width 11 height 12
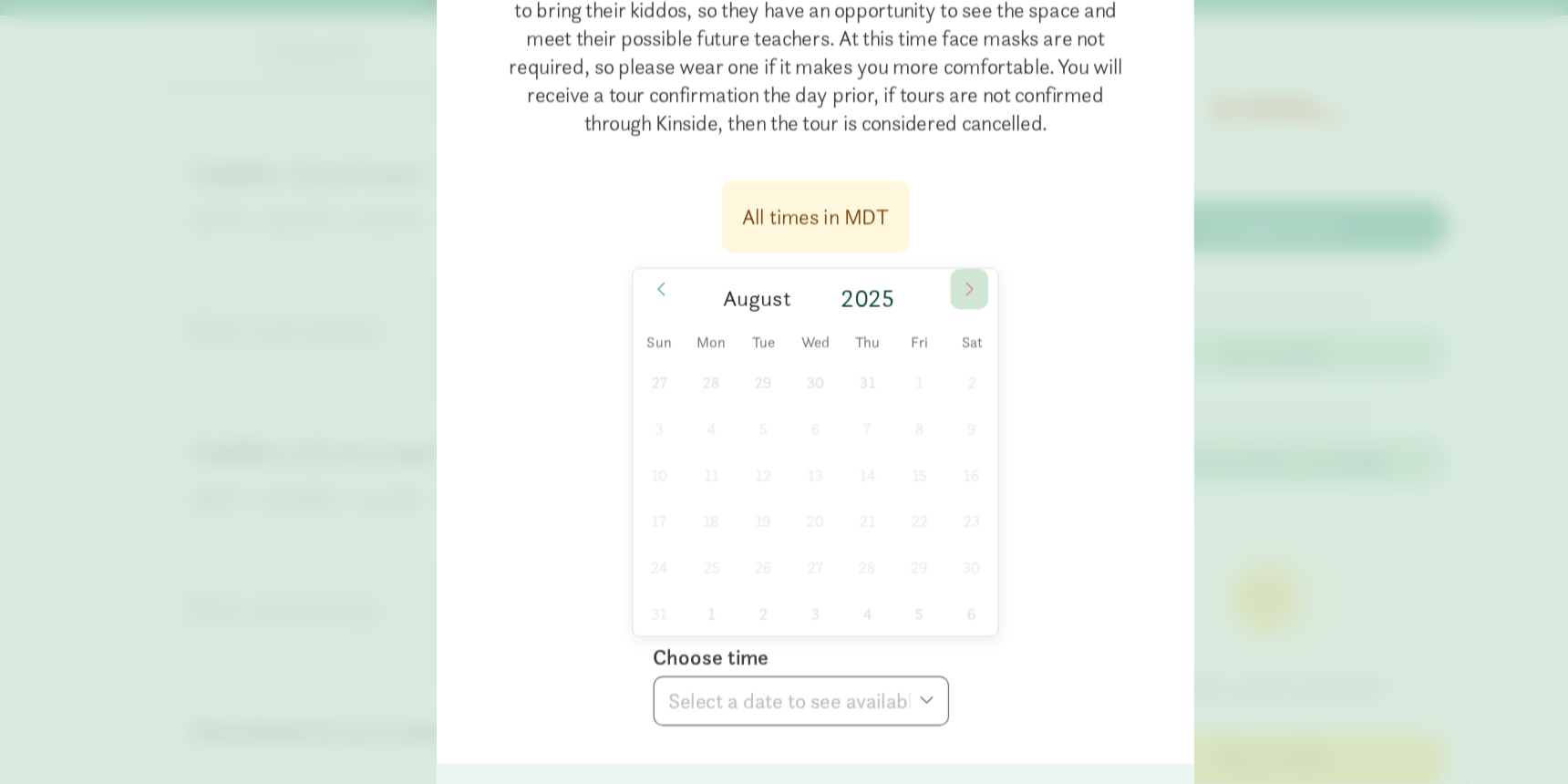
click at [906, 261] on icon at bounding box center [901, 262] width 11 height 12
click at [827, 407] on span "18" at bounding box center [823, 404] width 35 height 35
click at [777, 584] on select "Choose time 10:30 AM" at bounding box center [773, 580] width 228 height 38
select select "[DATE]T10:30:00.000-06:00"
click at [659, 561] on select "Choose time 10:30 AM" at bounding box center [773, 580] width 228 height 38
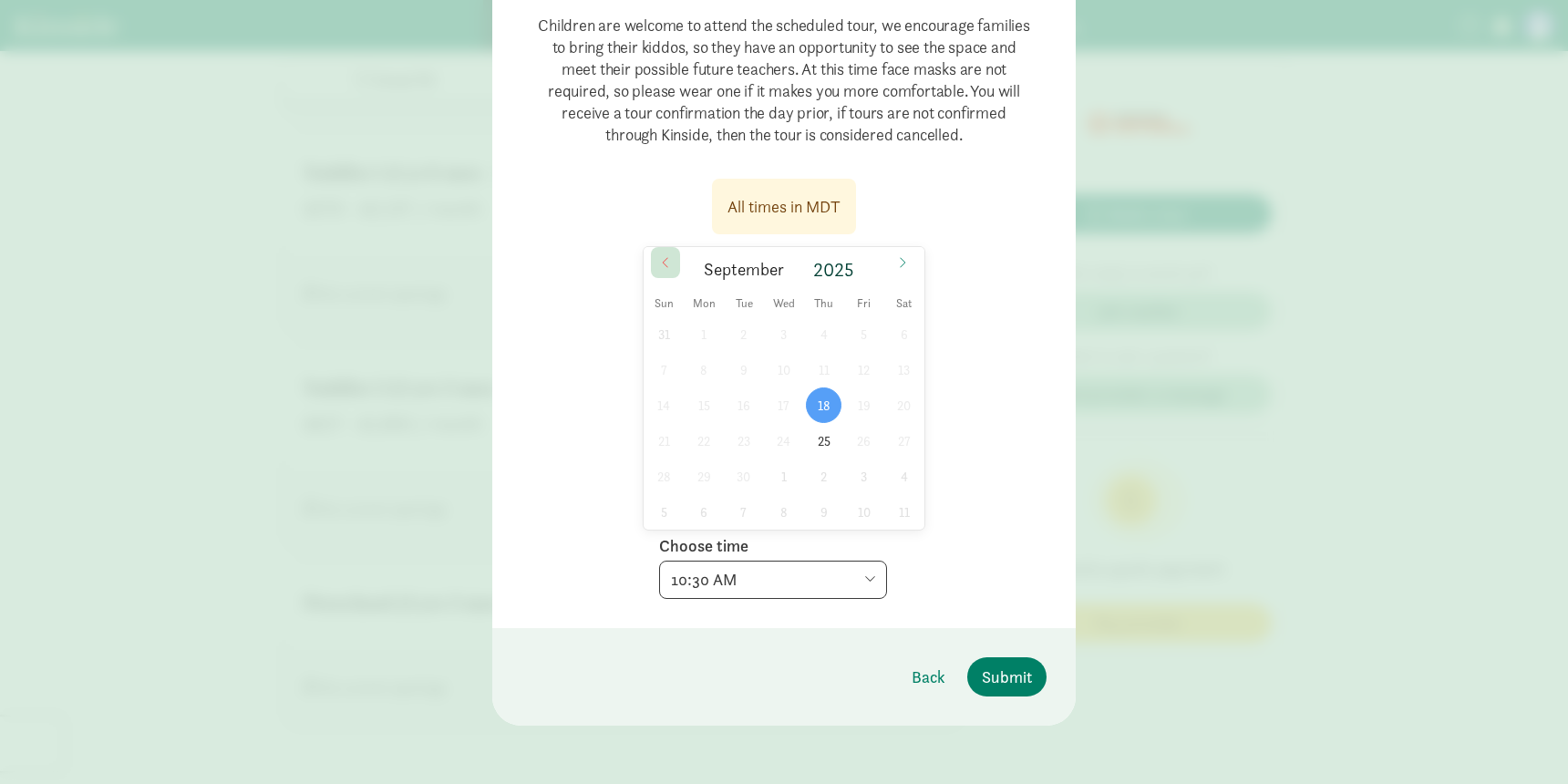
click at [662, 264] on icon at bounding box center [665, 262] width 11 height 12
click at [906, 260] on icon at bounding box center [901, 262] width 11 height 12
click at [838, 584] on select "Choose time 10:30 AM" at bounding box center [773, 580] width 228 height 38
select select "[DATE]T10:30:00.000-06:00"
click at [659, 561] on select "Choose time 10:30 AM" at bounding box center [773, 580] width 228 height 38
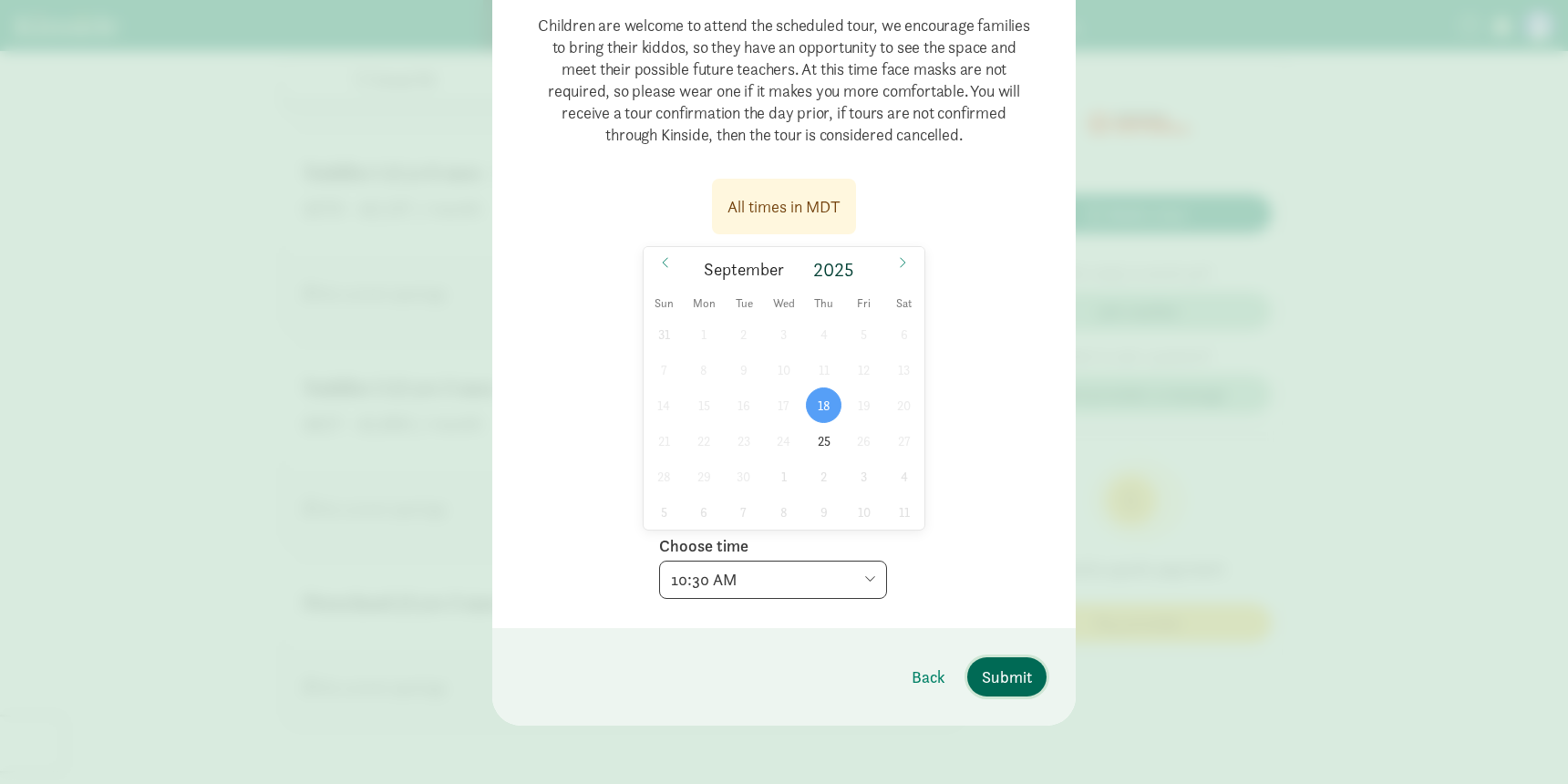
click at [1019, 696] on button "Submit" at bounding box center [1007, 677] width 80 height 39
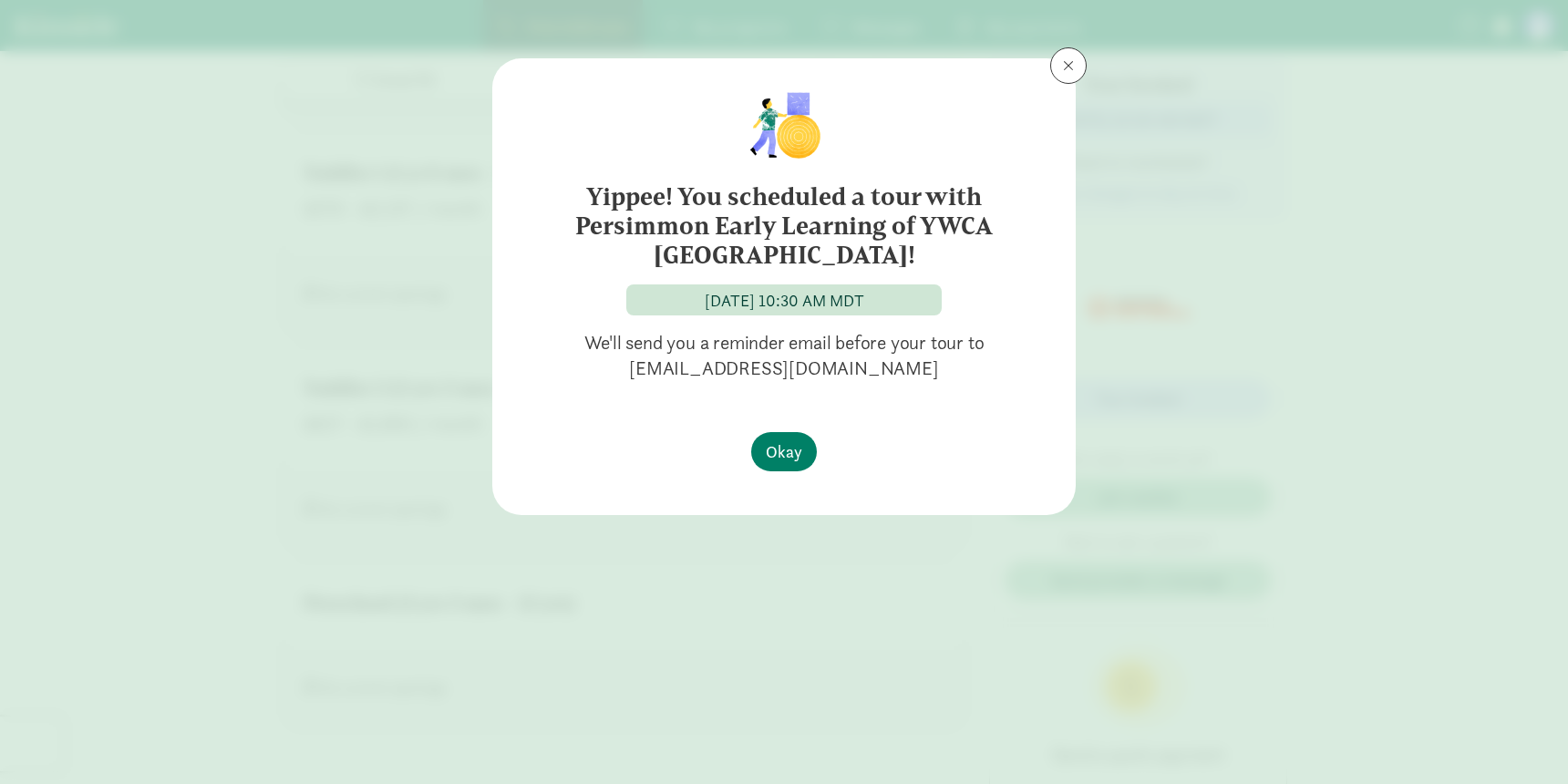
scroll to position [0, 0]
click at [793, 464] on button "Okay" at bounding box center [784, 451] width 66 height 39
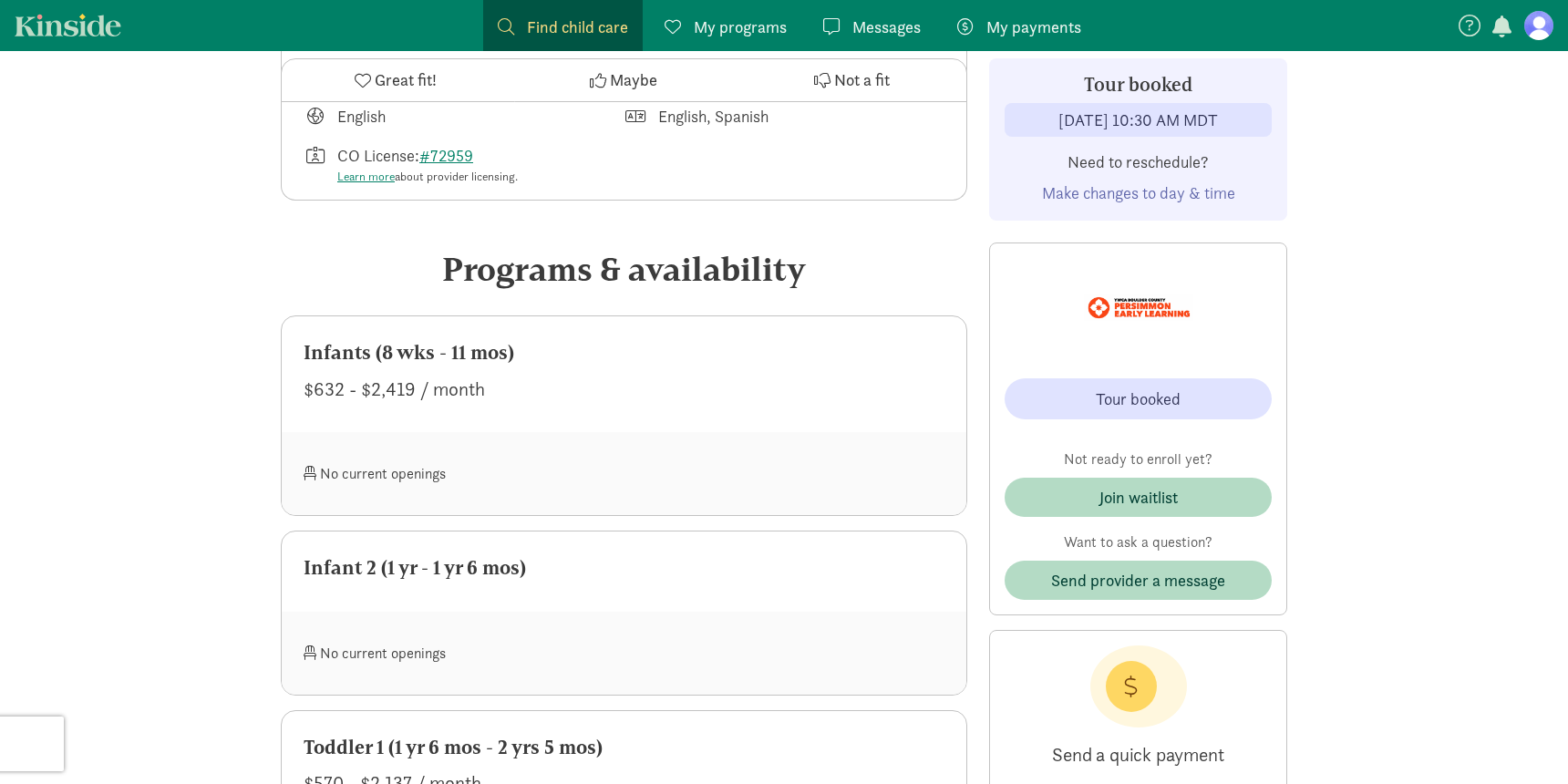
scroll to position [1064, 0]
